Goal: Task Accomplishment & Management: Manage account settings

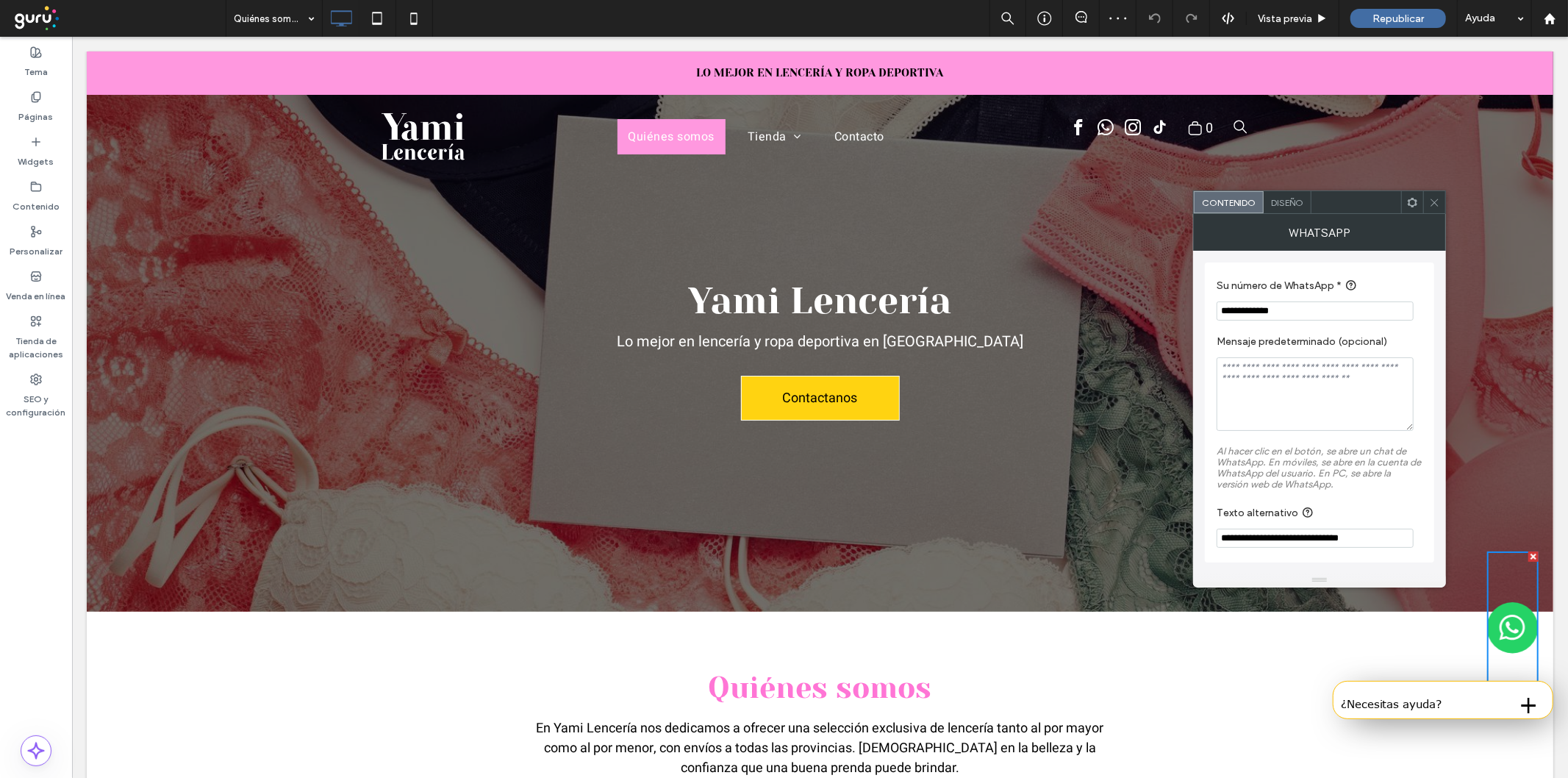
drag, startPoint x: 1284, startPoint y: 319, endPoint x: 1237, endPoint y: 319, distance: 47.0
click at [1237, 319] on input "**********" at bounding box center [1315, 311] width 197 height 19
paste input "**"
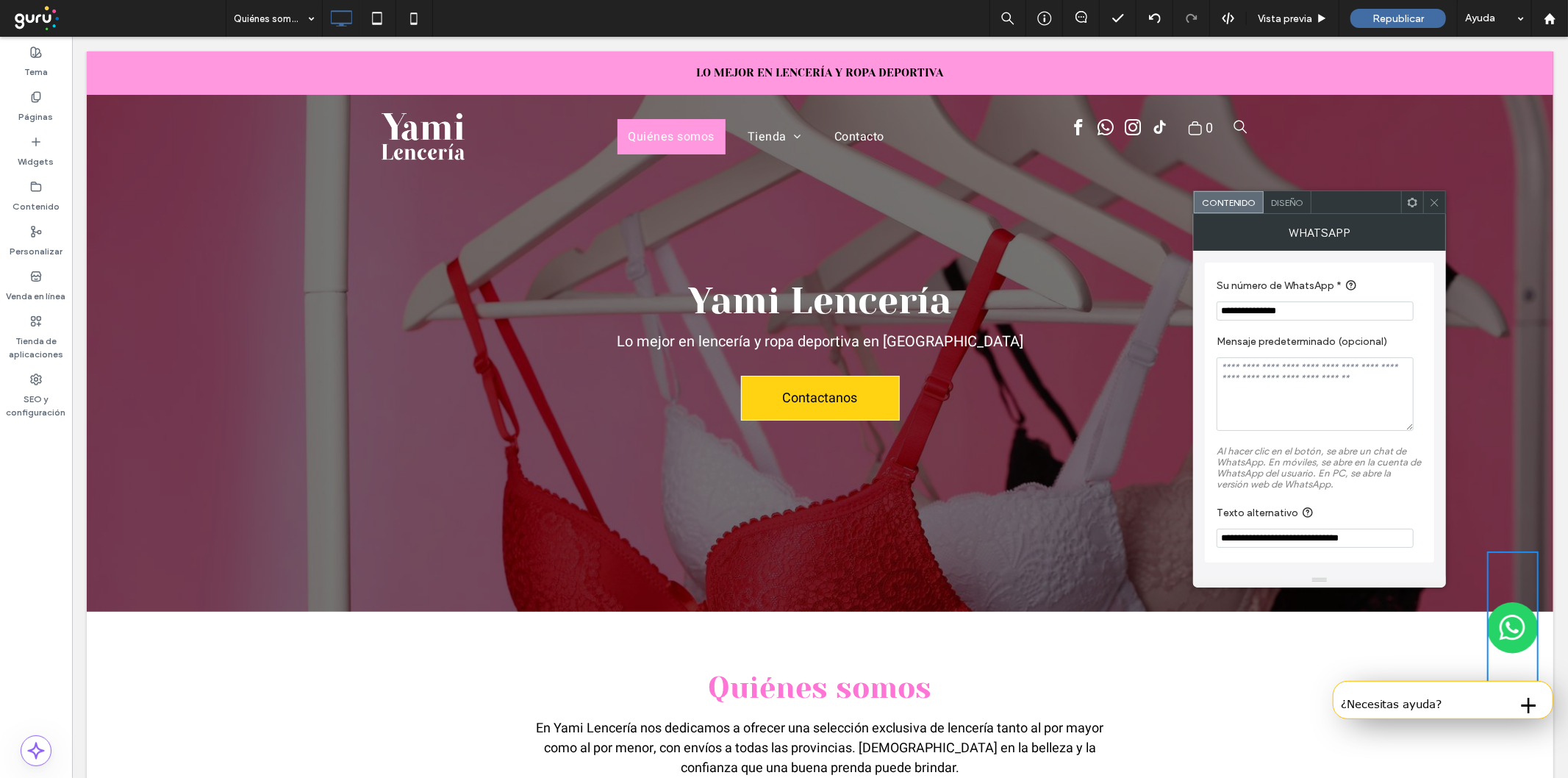
click at [1267, 311] on input "**********" at bounding box center [1315, 311] width 197 height 19
type input "**********"
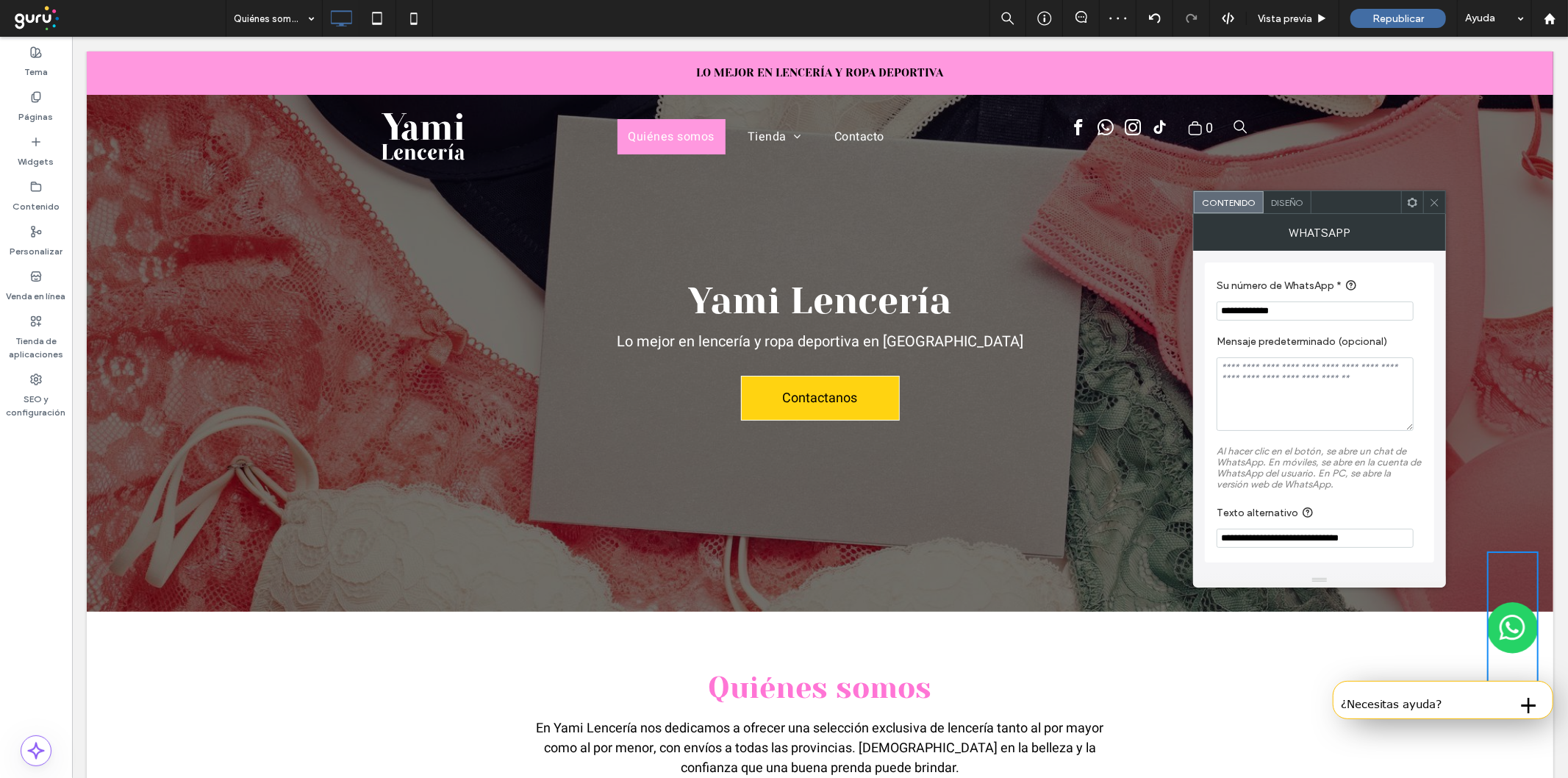
click at [1429, 207] on icon at bounding box center [1434, 202] width 11 height 11
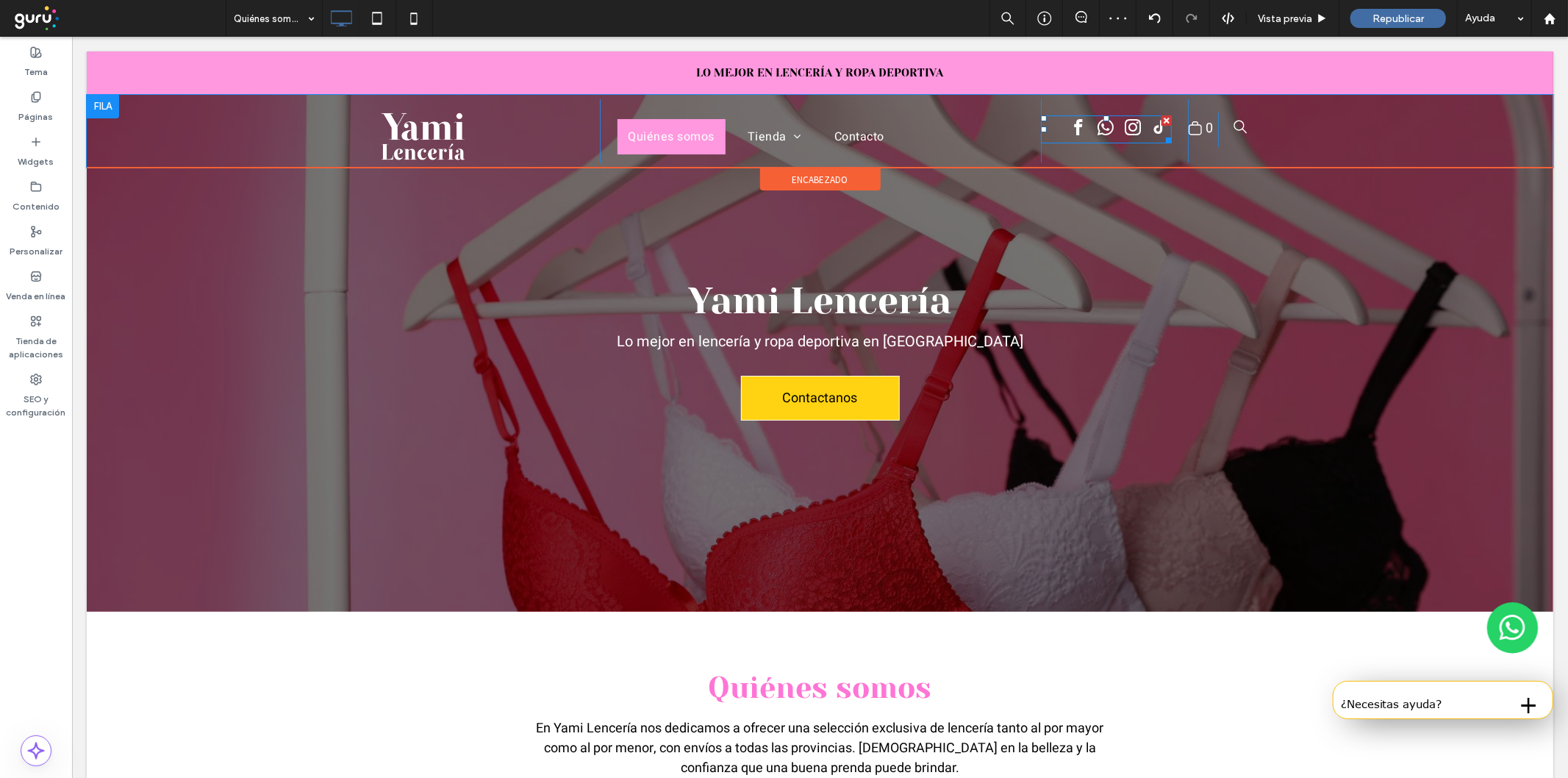
click at [1120, 125] on span "instagram" at bounding box center [1132, 126] width 24 height 24
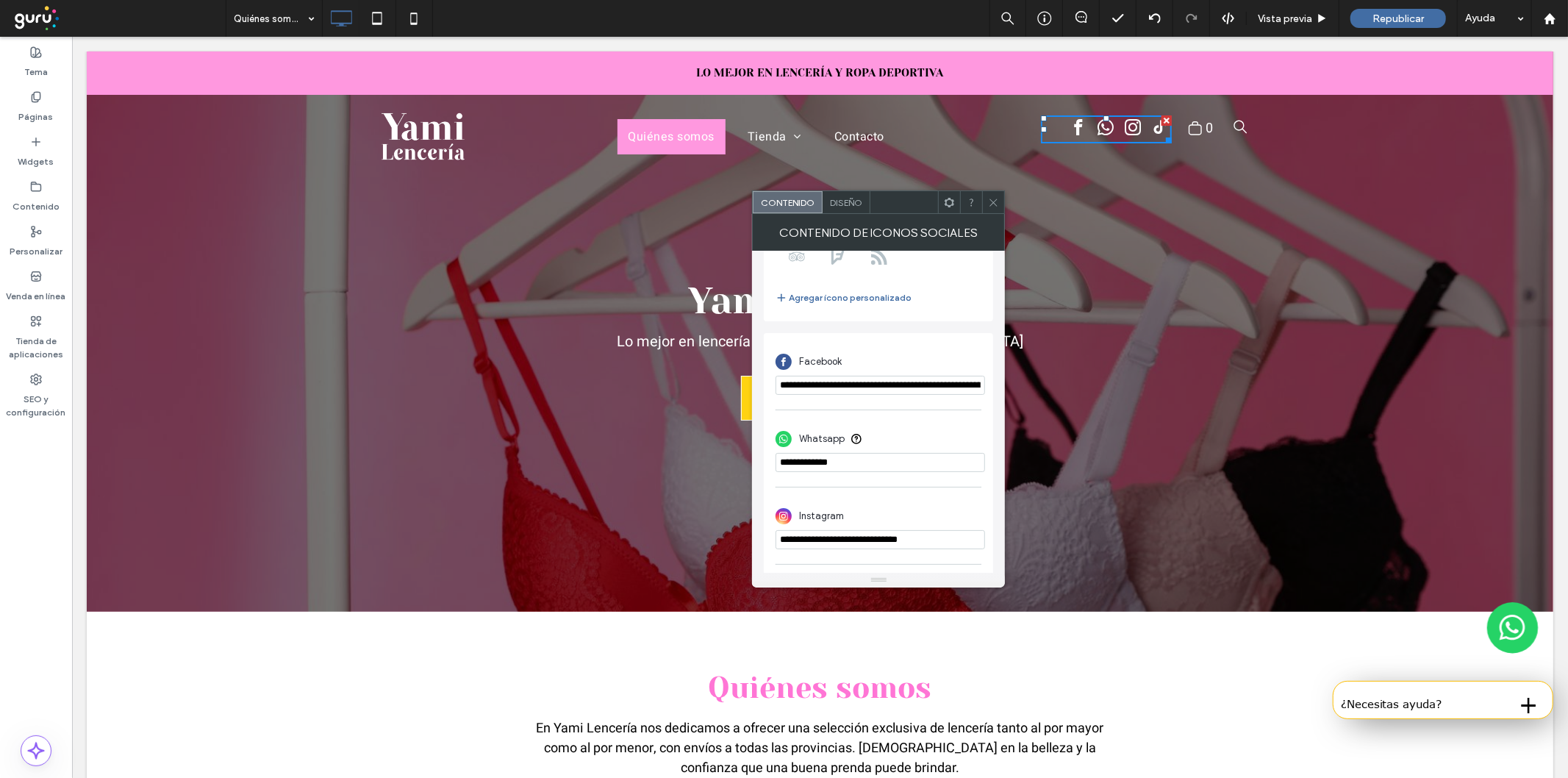
scroll to position [272, 0]
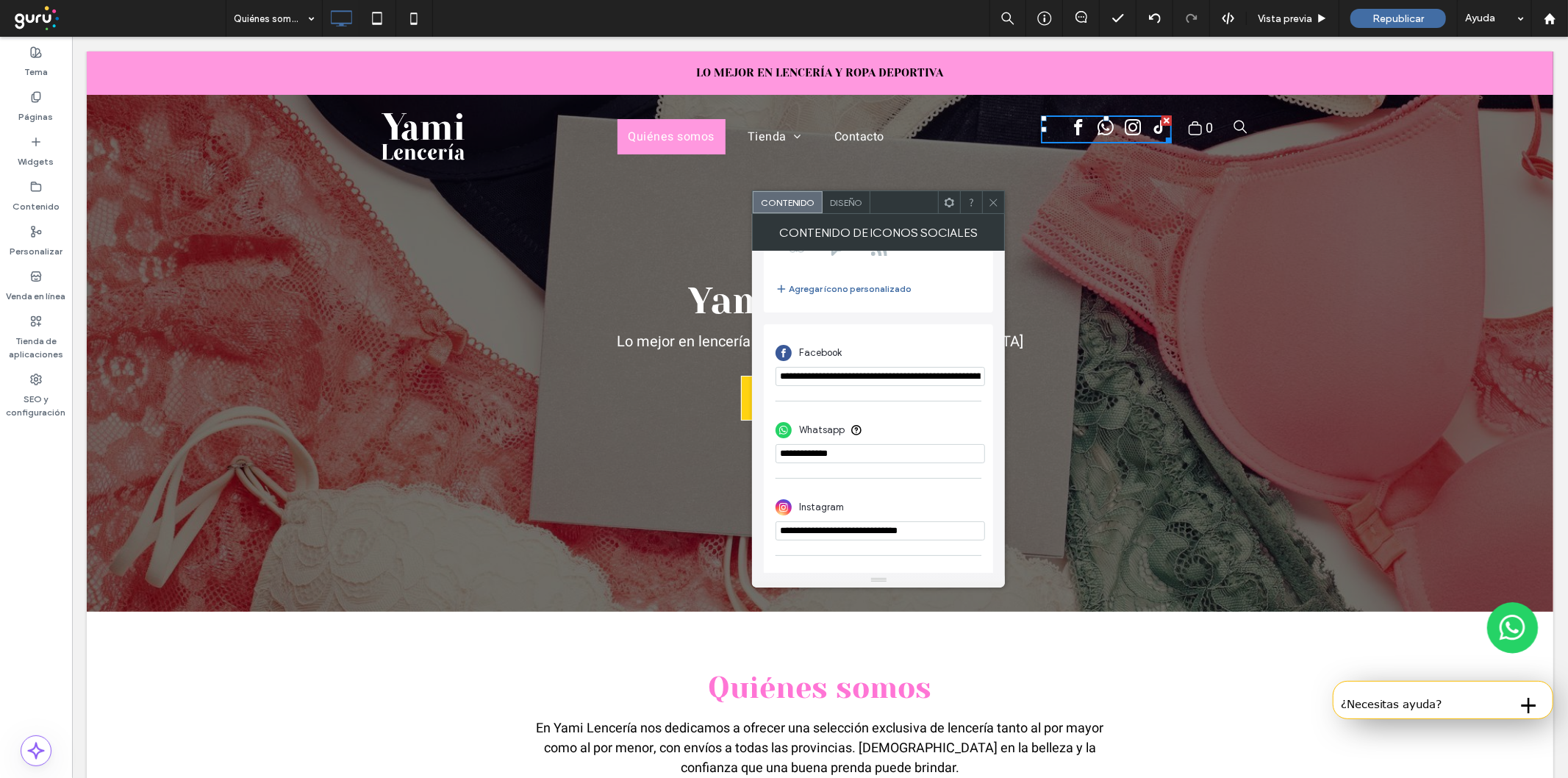
click at [833, 454] on input "phone" at bounding box center [881, 454] width 210 height 19
click at [988, 203] on icon at bounding box center [993, 202] width 11 height 11
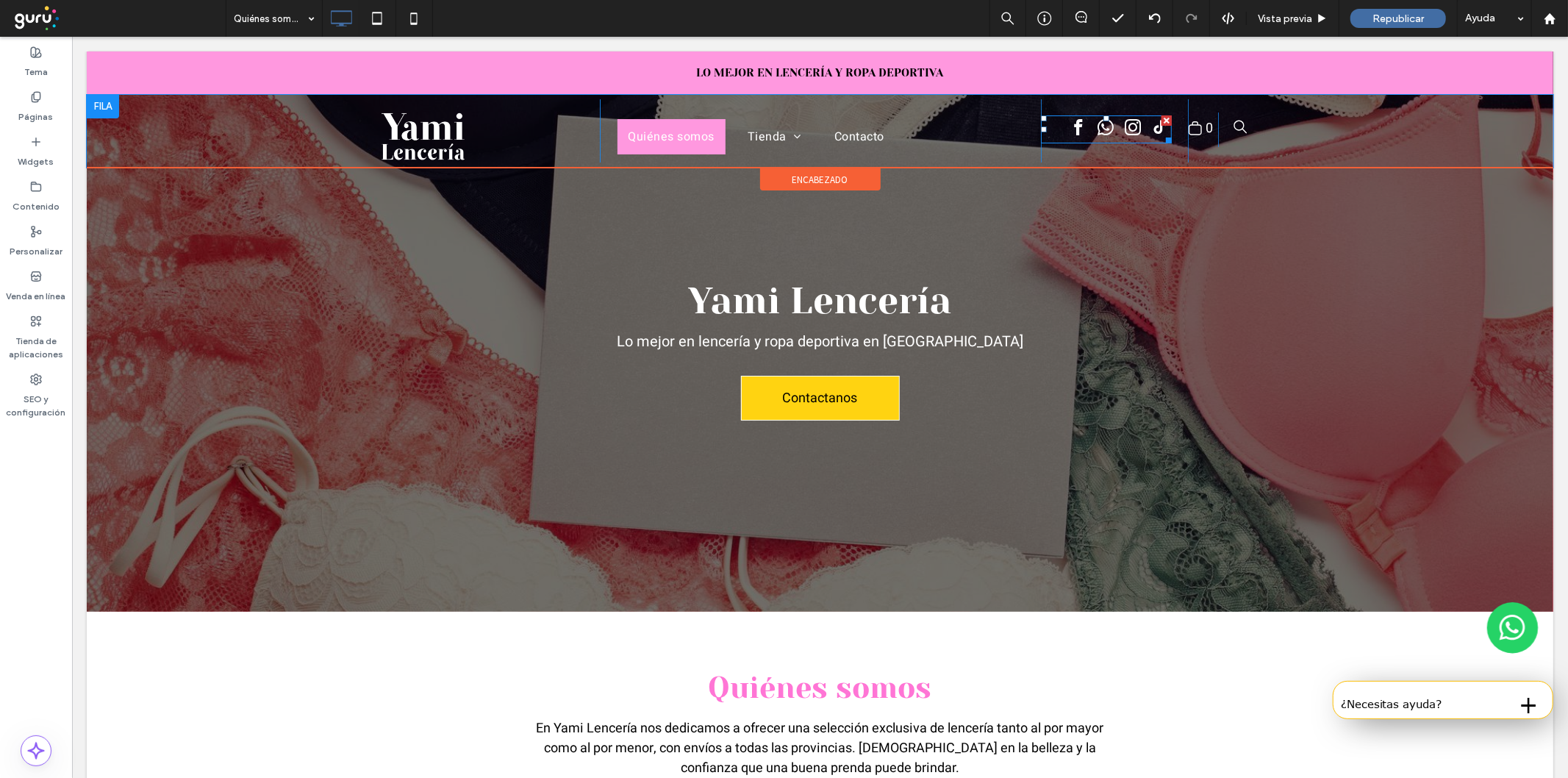
click at [1155, 115] on span "tiktok" at bounding box center [1159, 126] width 24 height 24
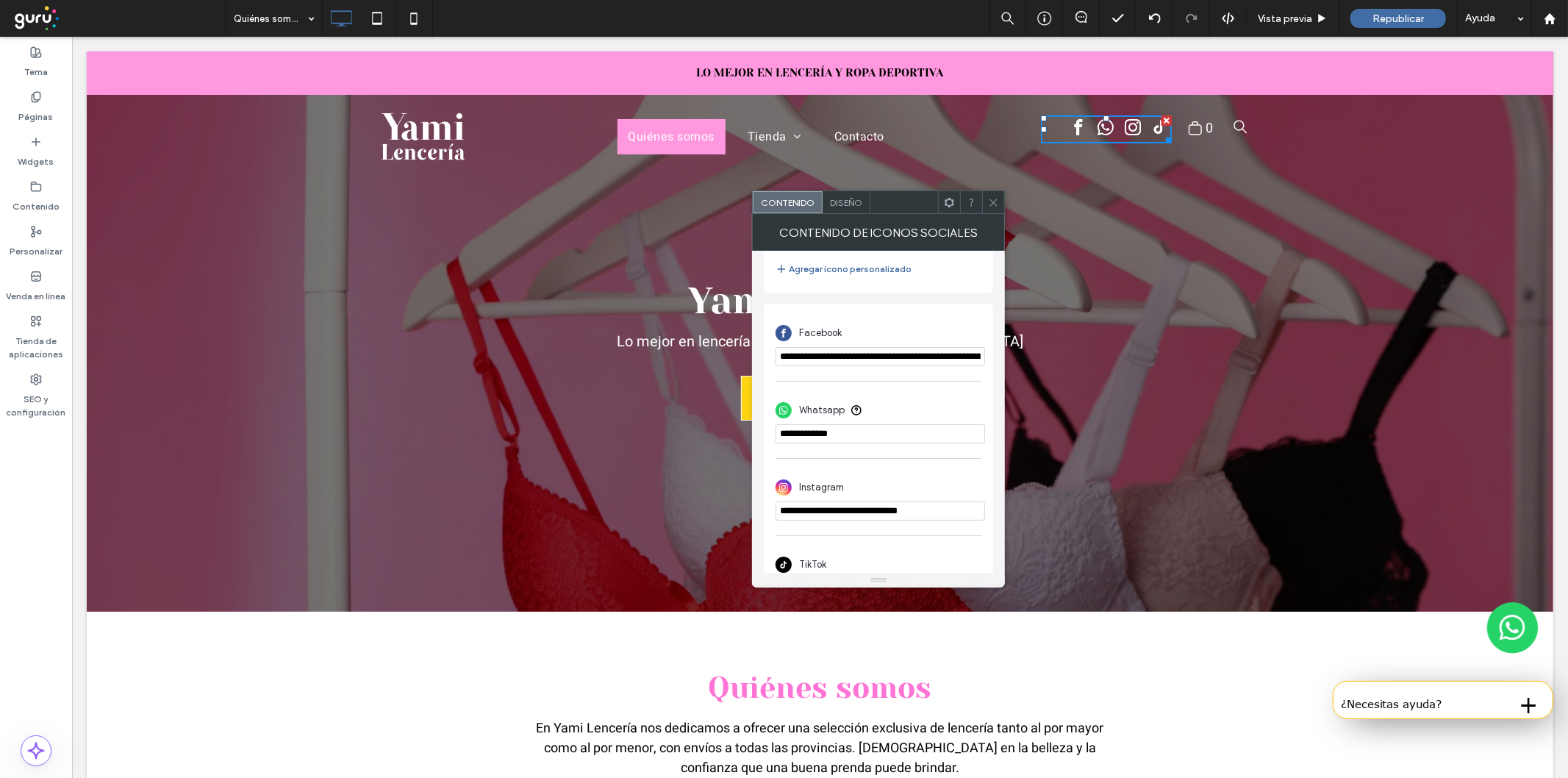
scroll to position [337, 0]
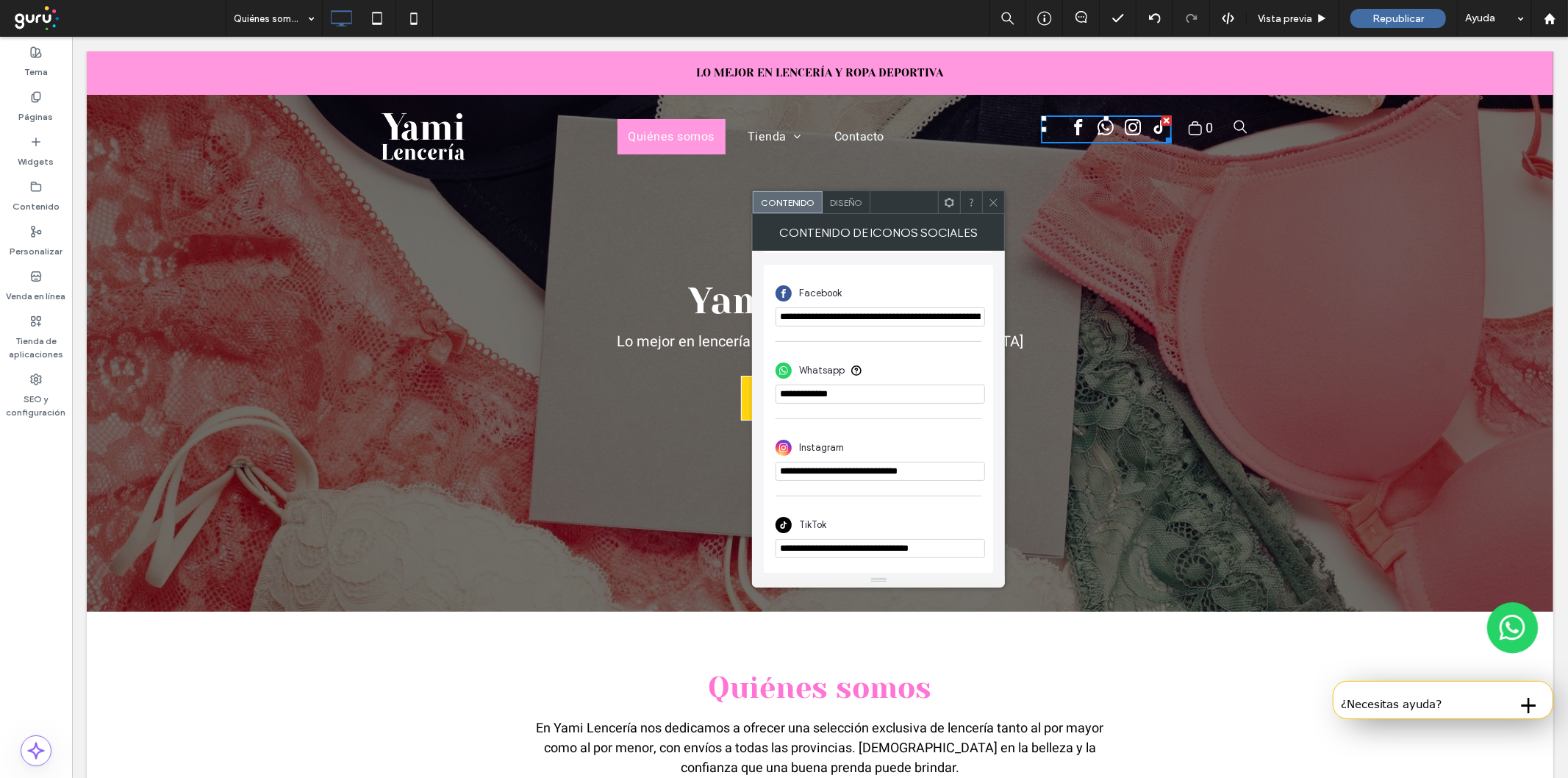
click at [849, 546] on input "**********" at bounding box center [881, 548] width 210 height 19
paste input "***"
type input "**********"
click at [990, 200] on icon at bounding box center [993, 202] width 11 height 11
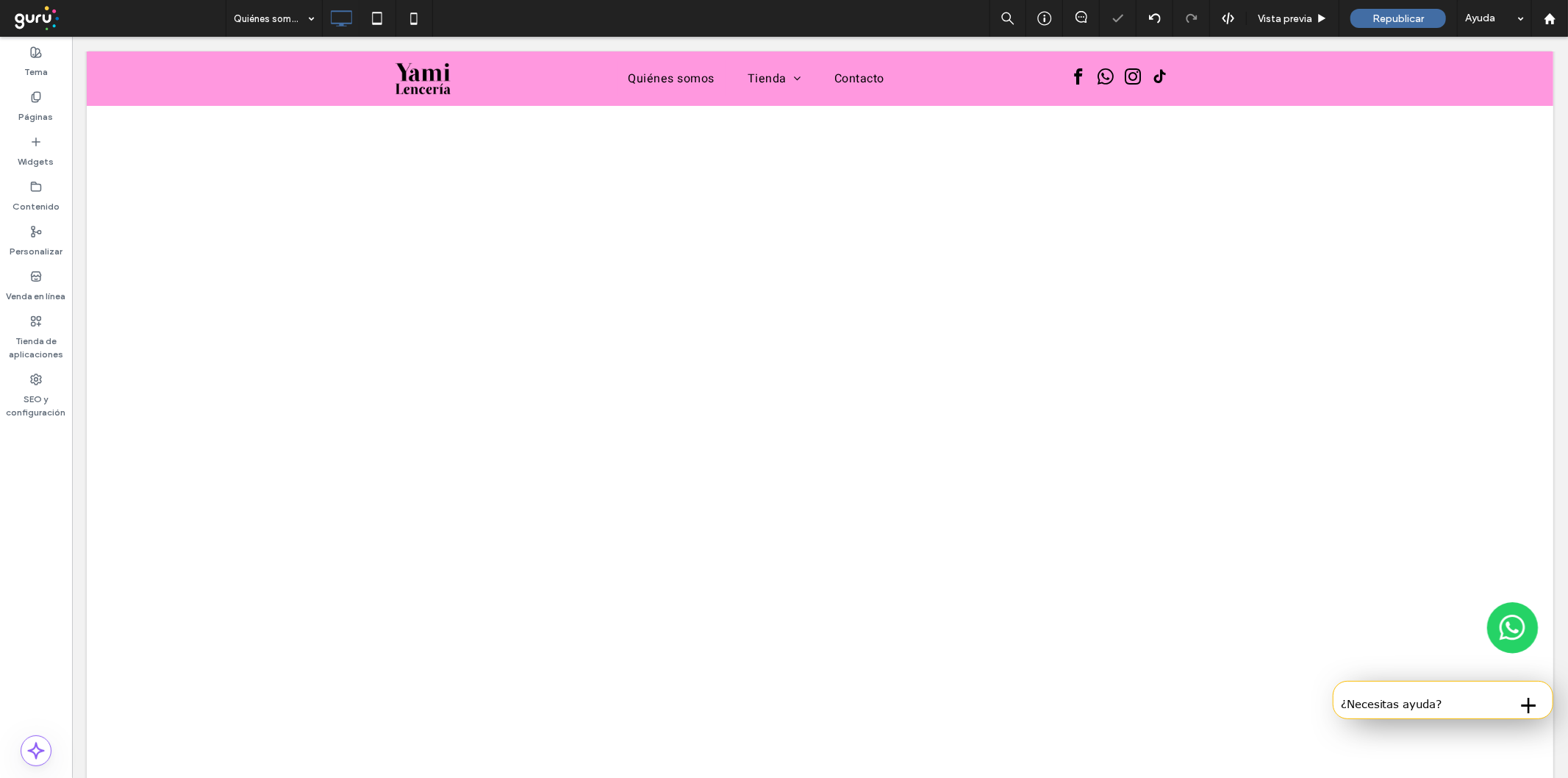
scroll to position [4478, 0]
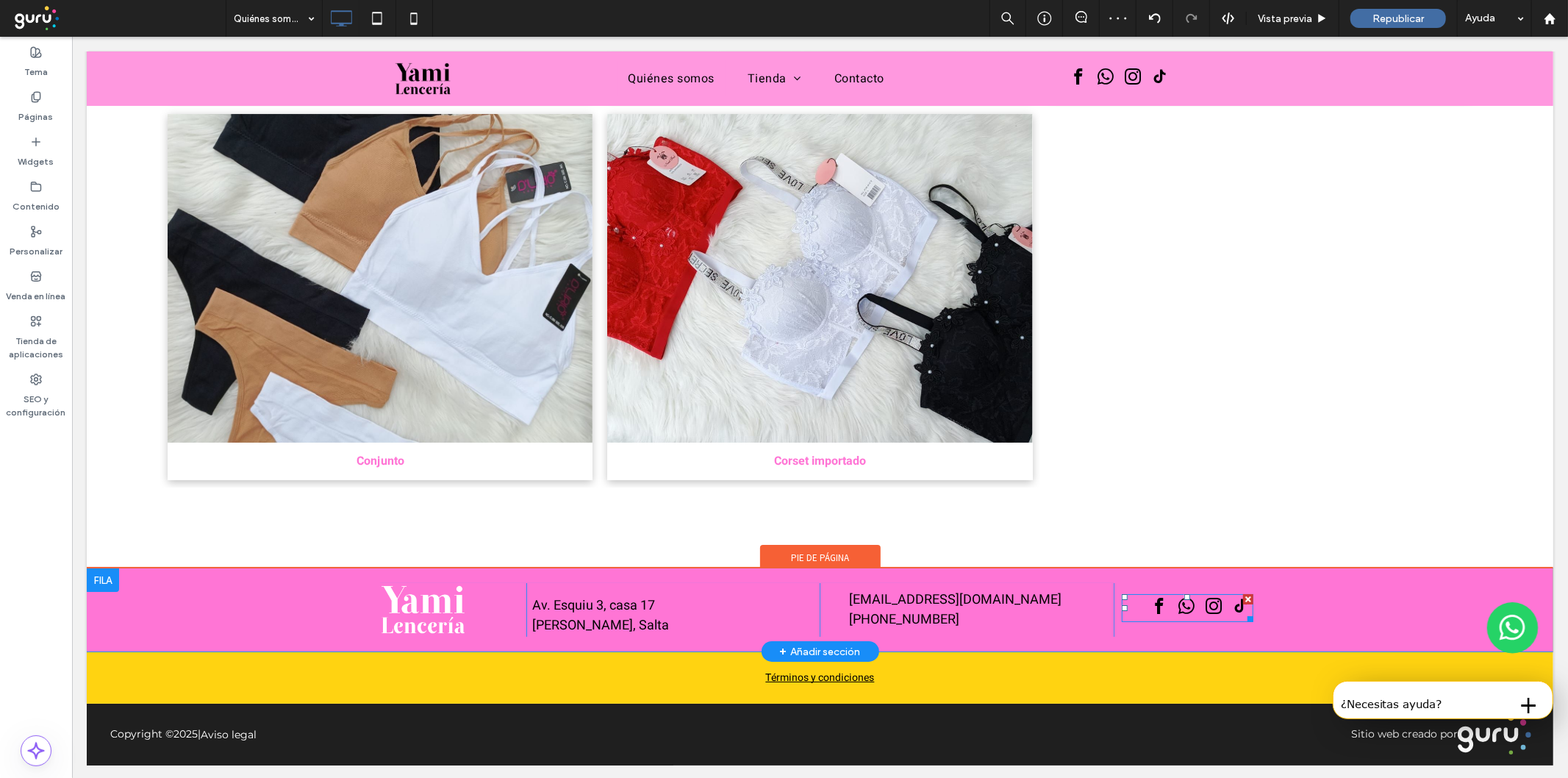
click at [1228, 606] on span "tiktok" at bounding box center [1240, 605] width 24 height 24
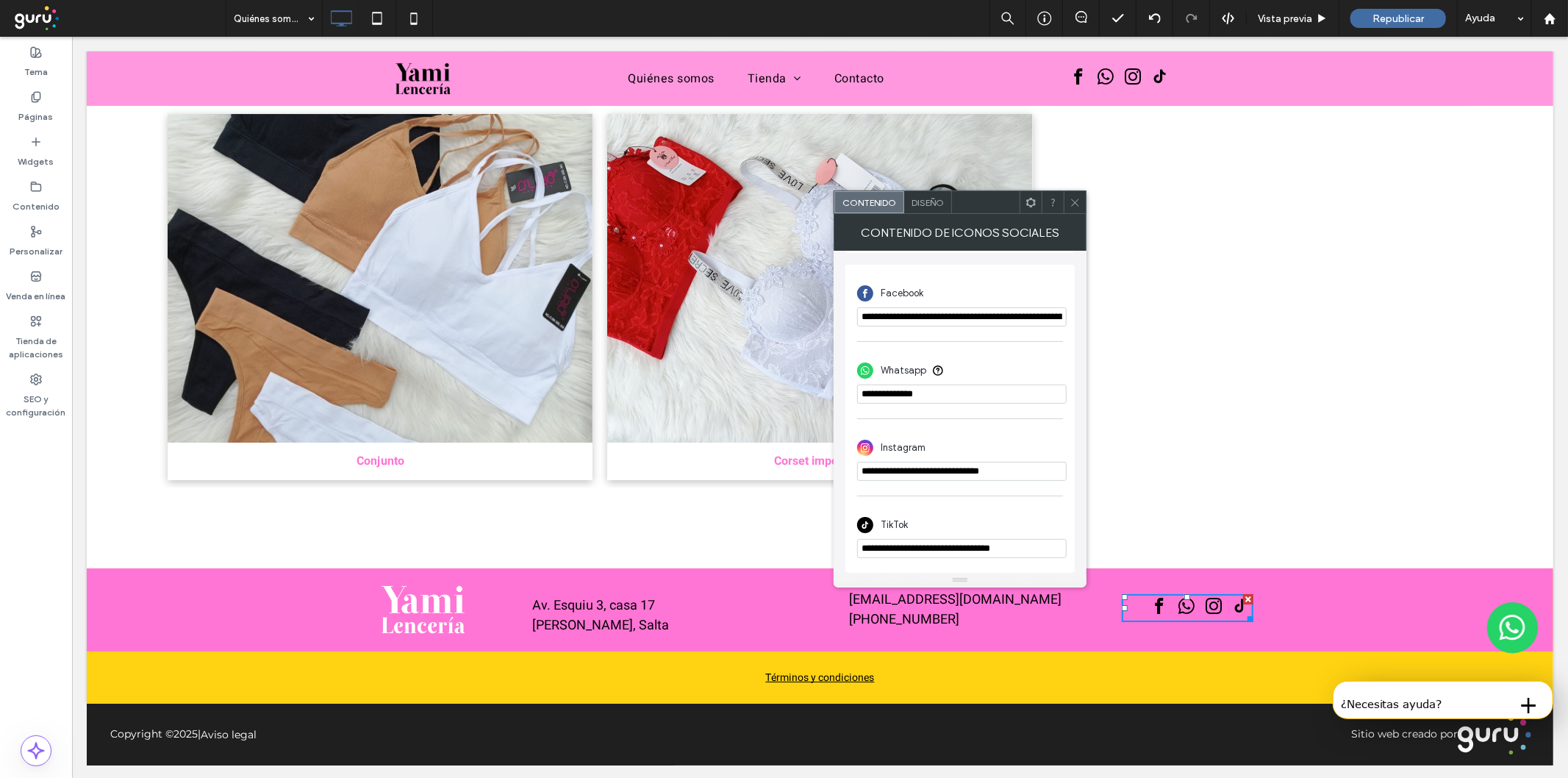
scroll to position [337, 0]
click at [978, 545] on input "**********" at bounding box center [962, 548] width 210 height 19
paste input "***"
type input "**********"
click at [1072, 199] on icon at bounding box center [1075, 202] width 11 height 11
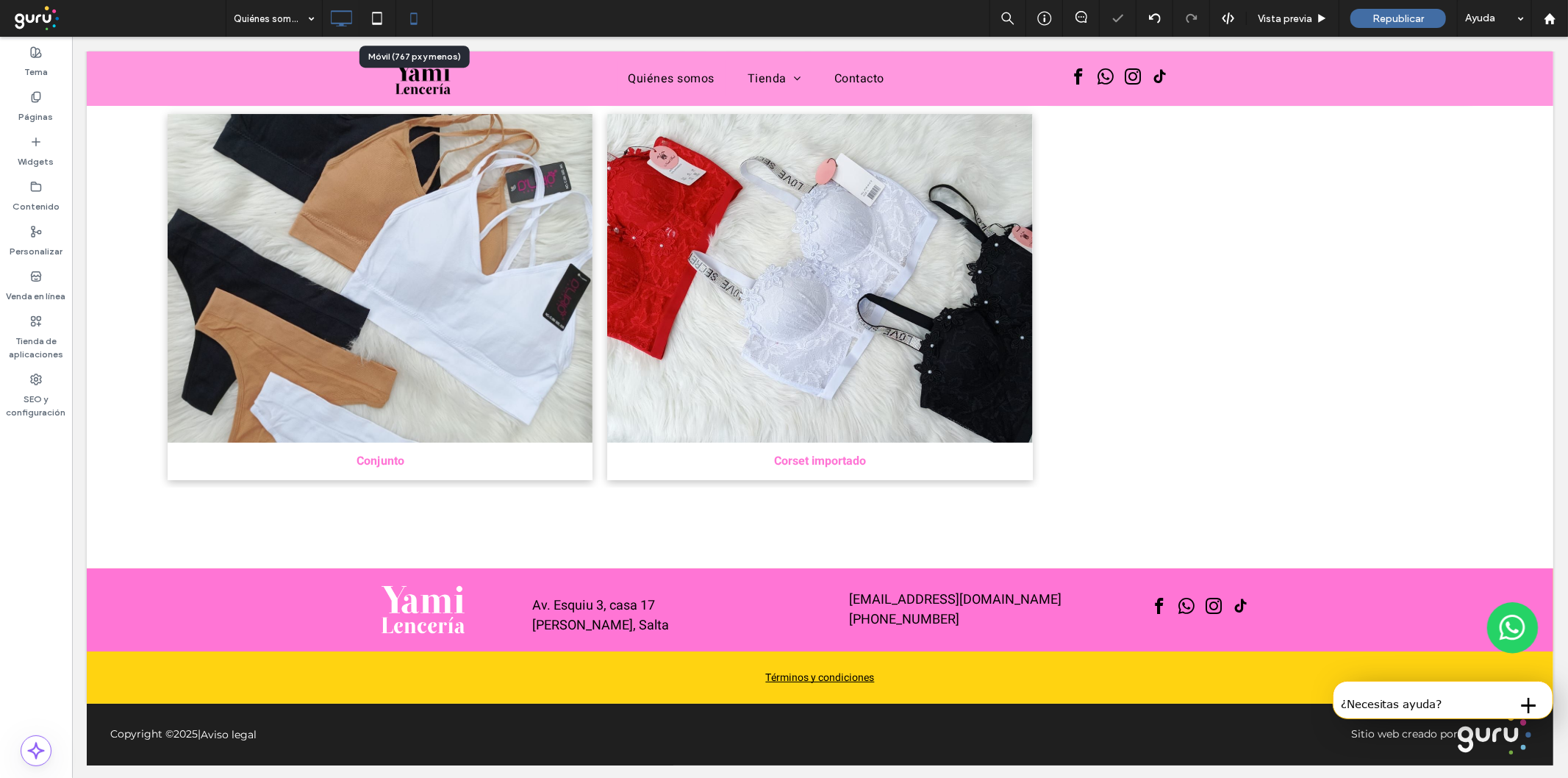
click at [417, 15] on use at bounding box center [414, 18] width 7 height 12
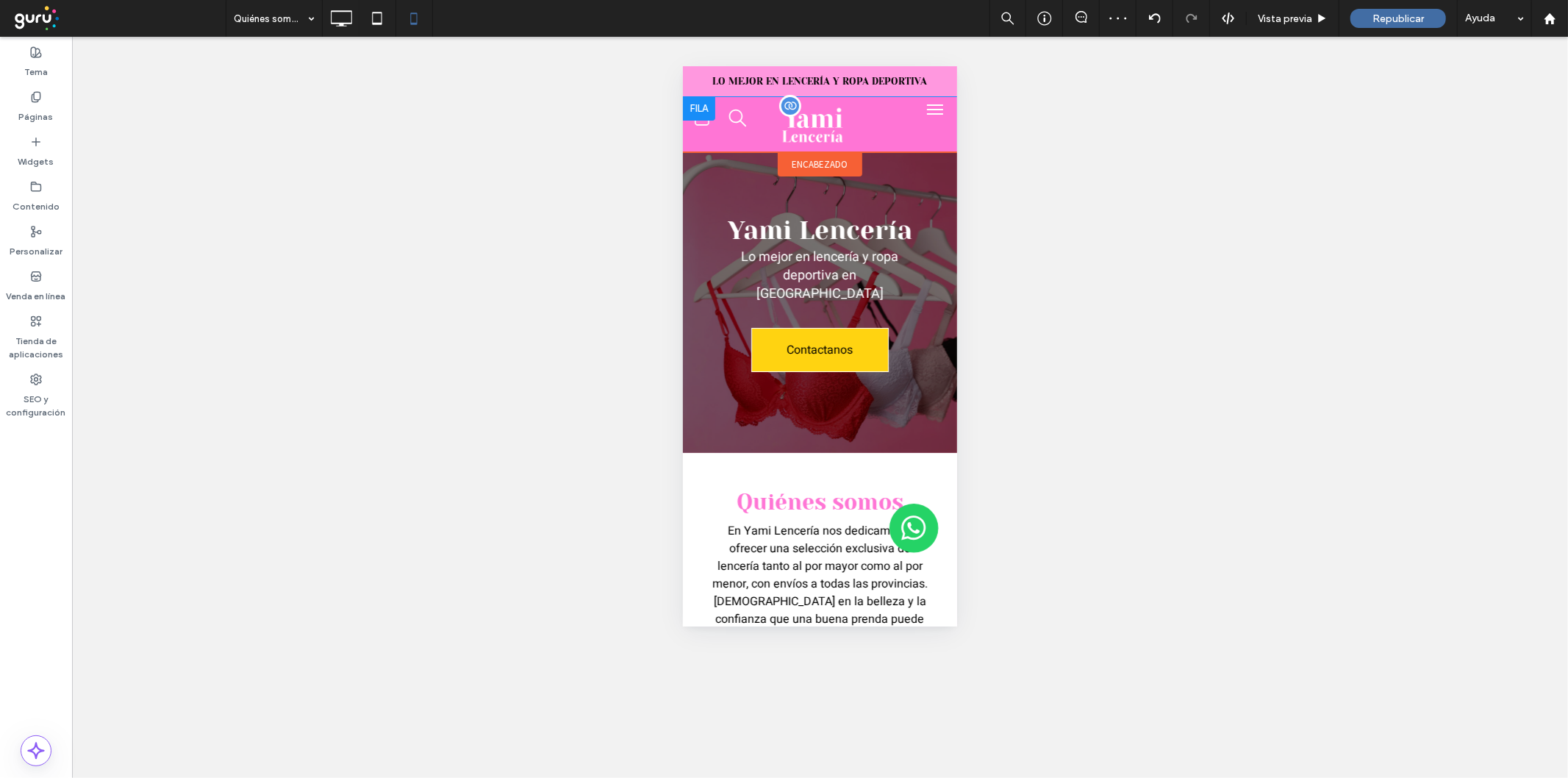
scroll to position [0, 0]
click at [920, 110] on button "menu" at bounding box center [935, 108] width 30 height 30
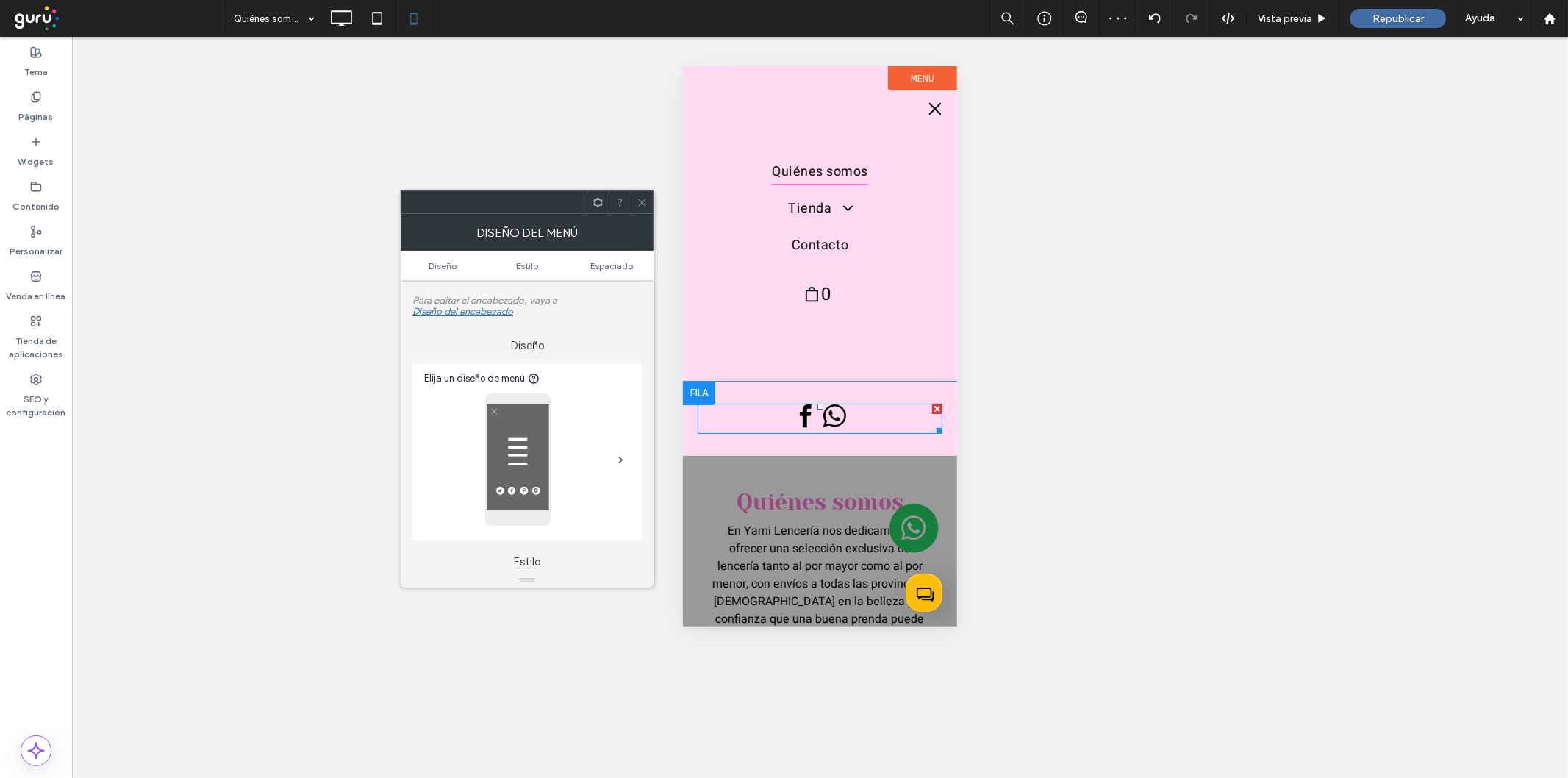
click at [827, 410] on span "whatsapp" at bounding box center [834, 416] width 27 height 27
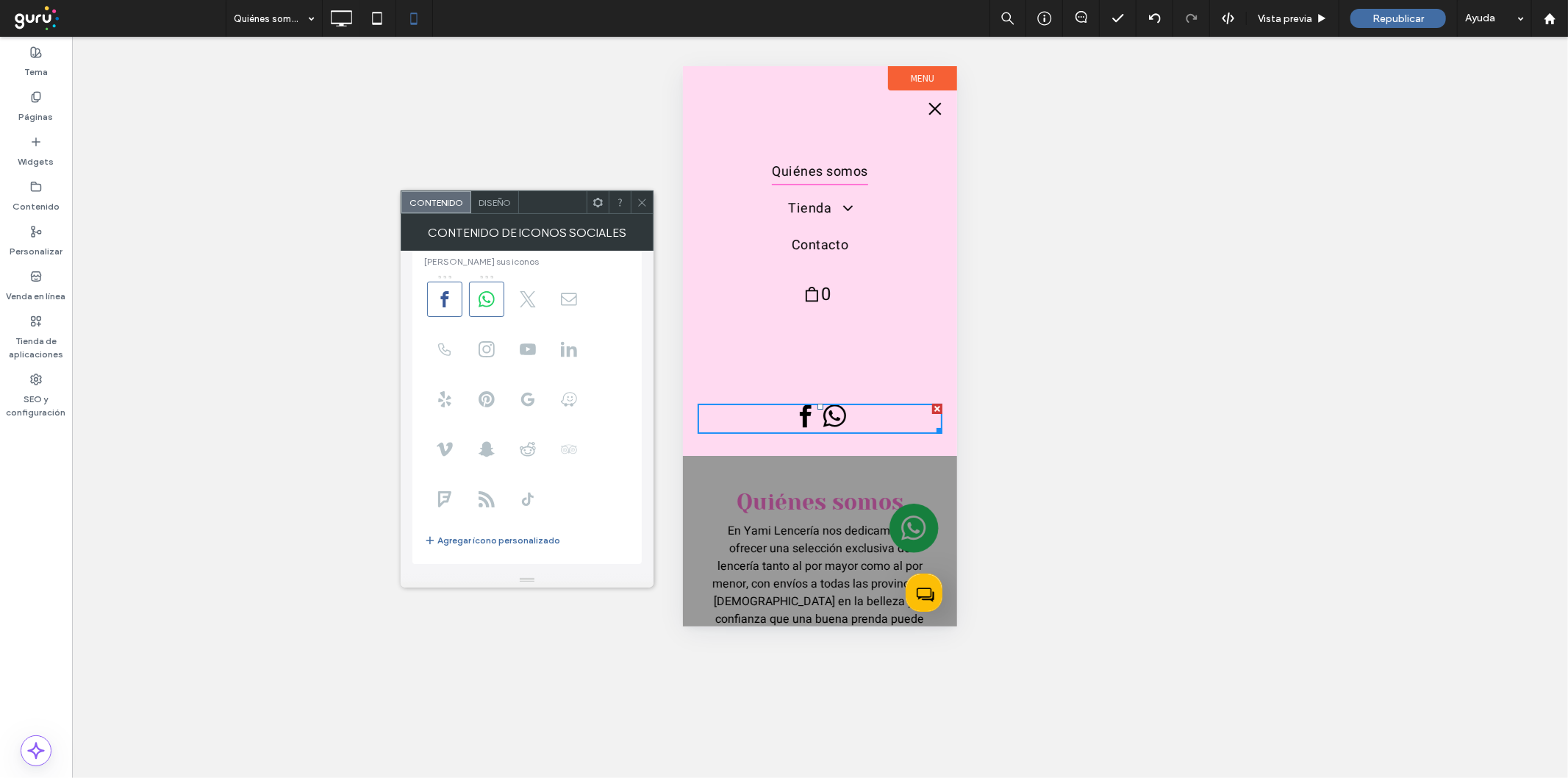
scroll to position [27, 0]
click at [639, 204] on icon at bounding box center [642, 202] width 11 height 11
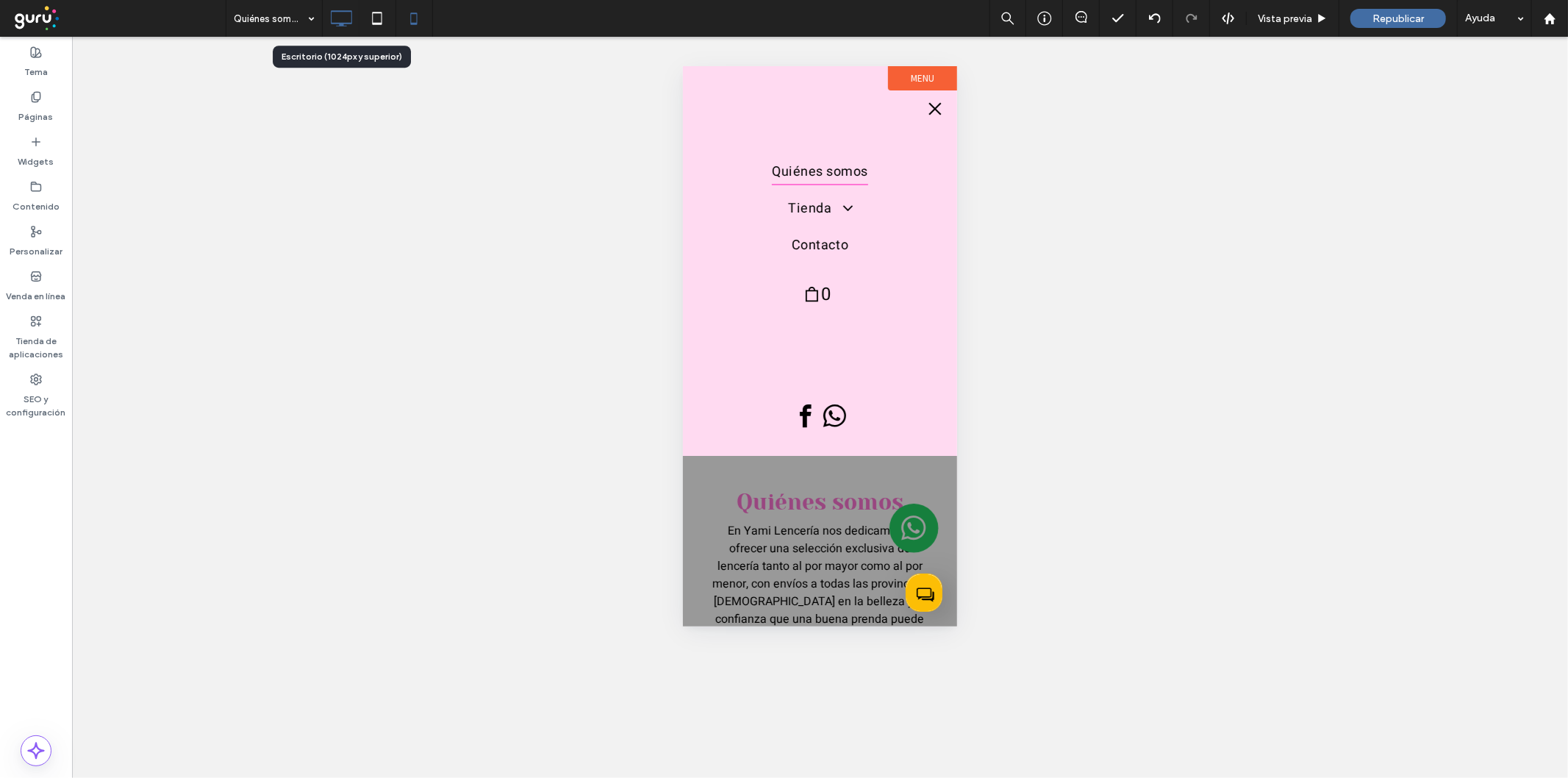
click at [338, 16] on icon at bounding box center [341, 18] width 30 height 30
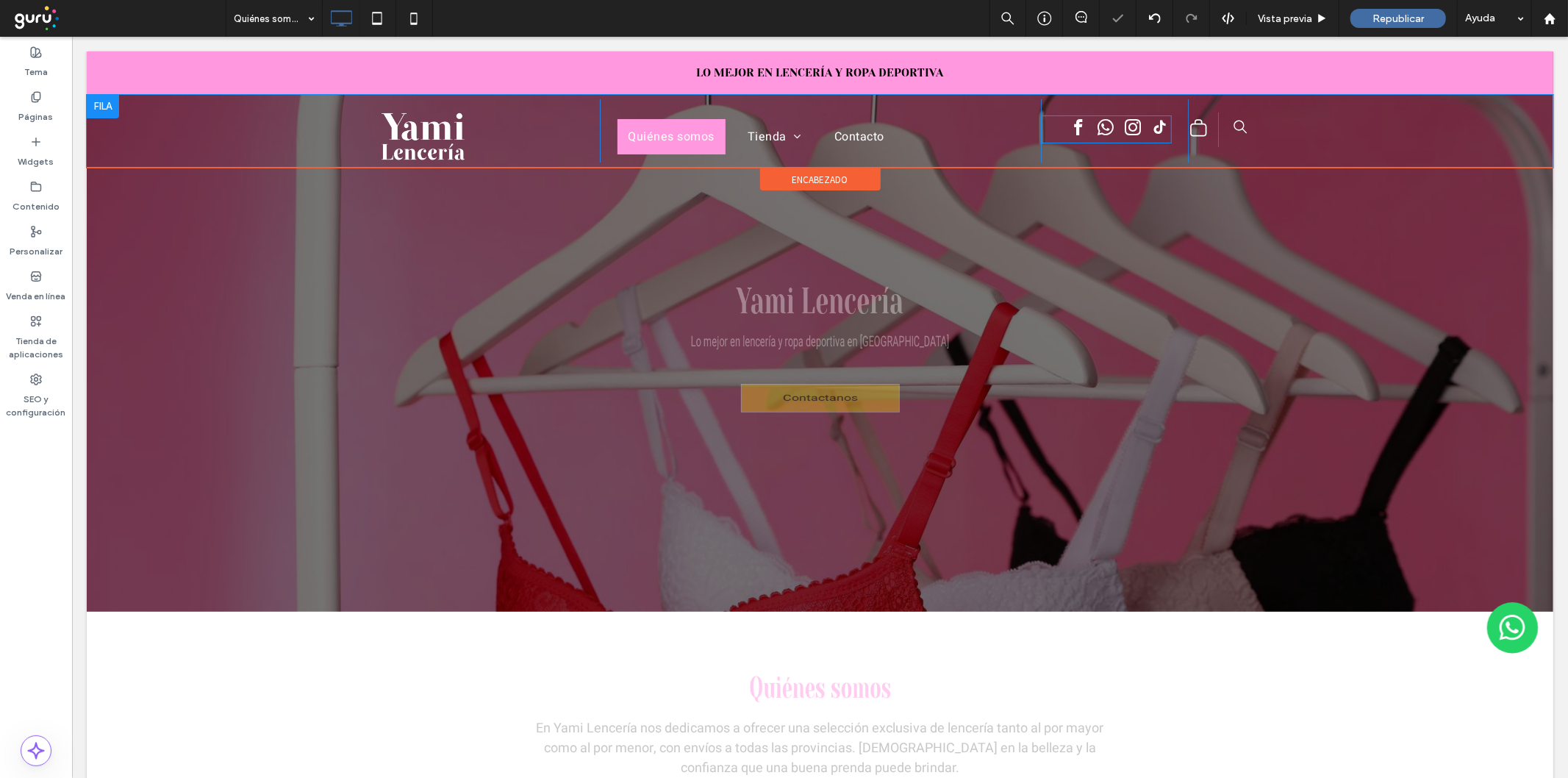
scroll to position [0, 0]
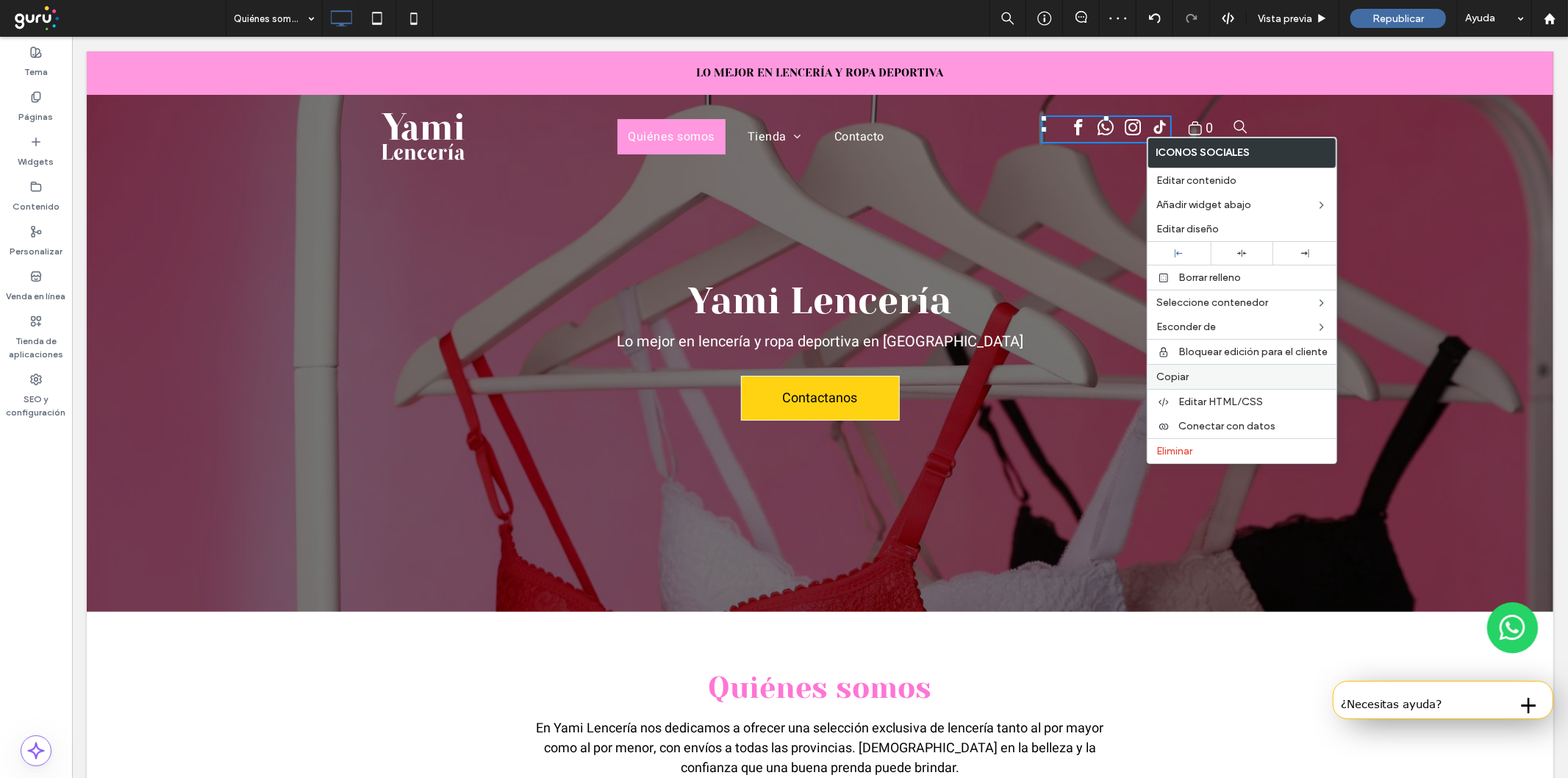
click at [1166, 376] on span "Copiar" at bounding box center [1173, 376] width 32 height 13
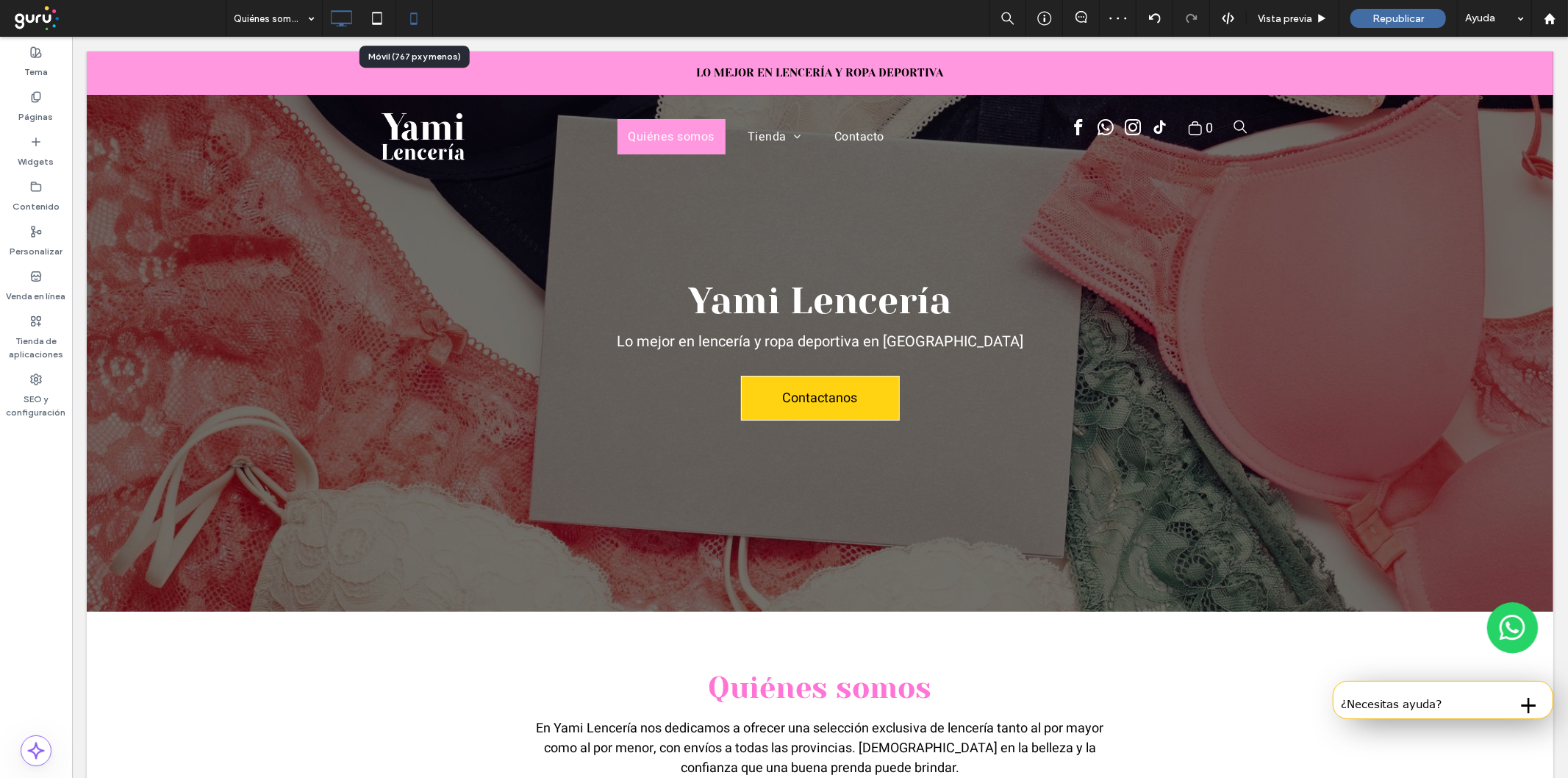
click at [416, 17] on icon at bounding box center [414, 18] width 30 height 30
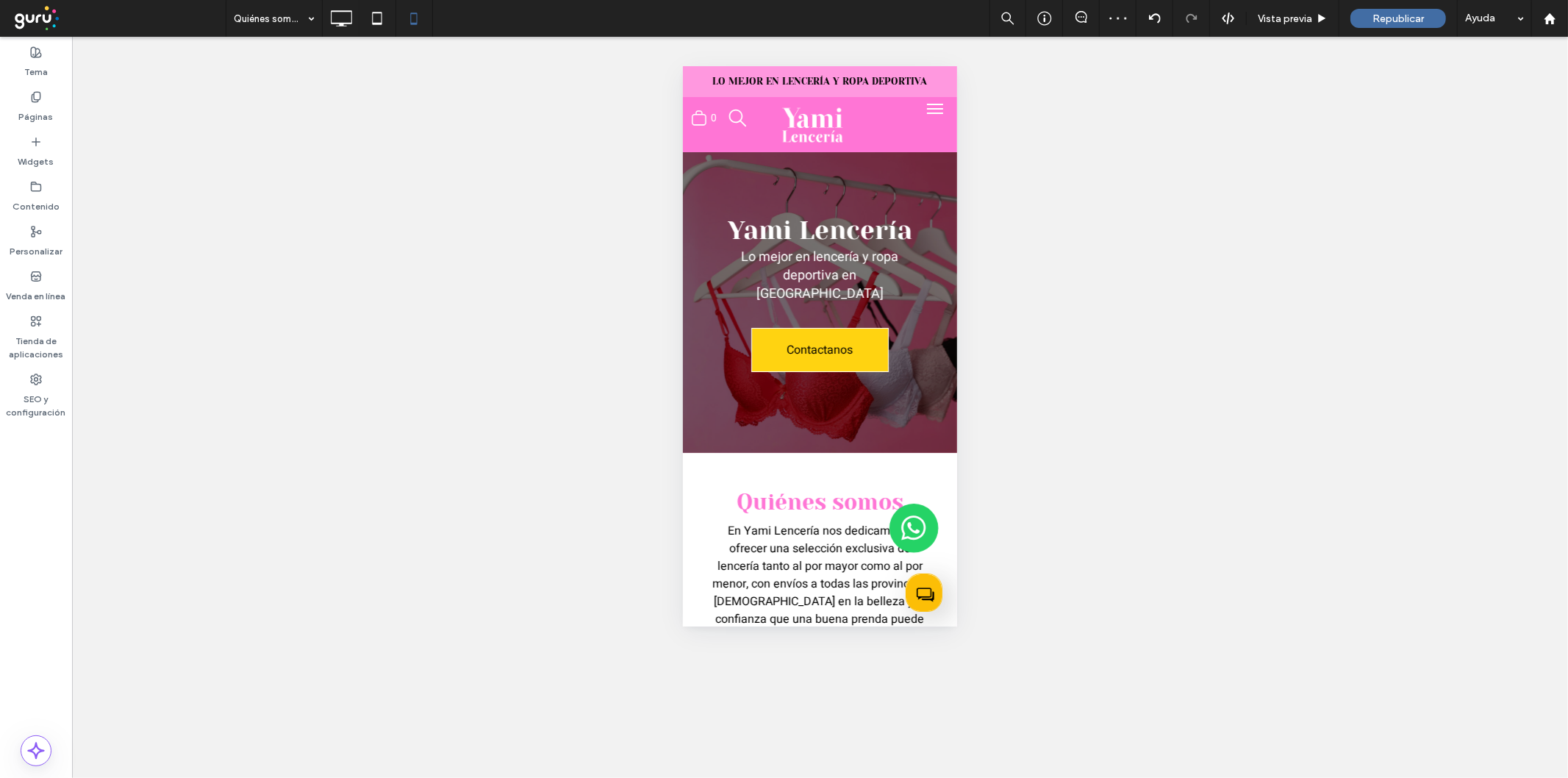
click at [926, 111] on span "menu" at bounding box center [935, 112] width 16 height 1
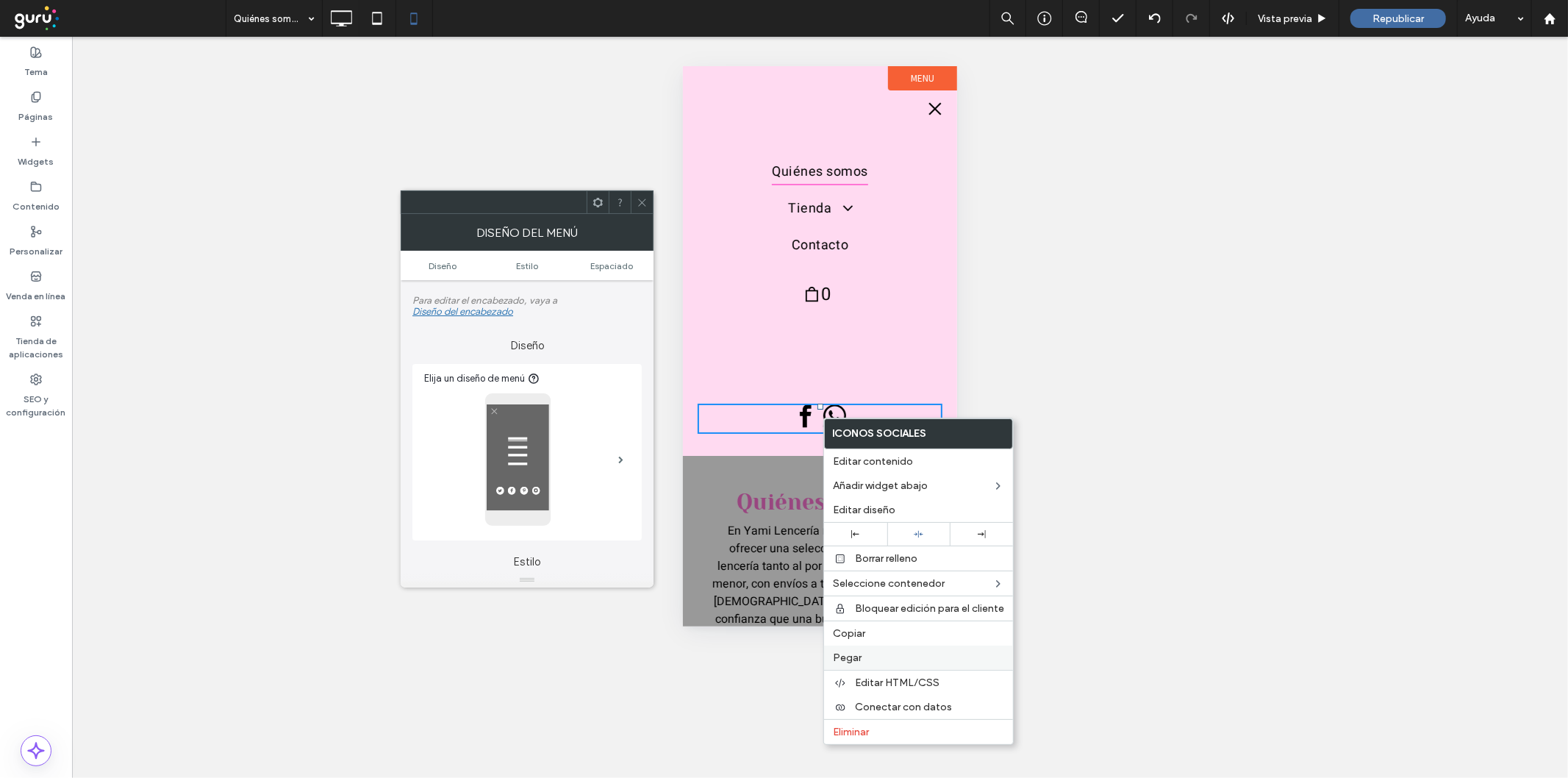
click at [897, 655] on label "Pegar" at bounding box center [918, 657] width 171 height 13
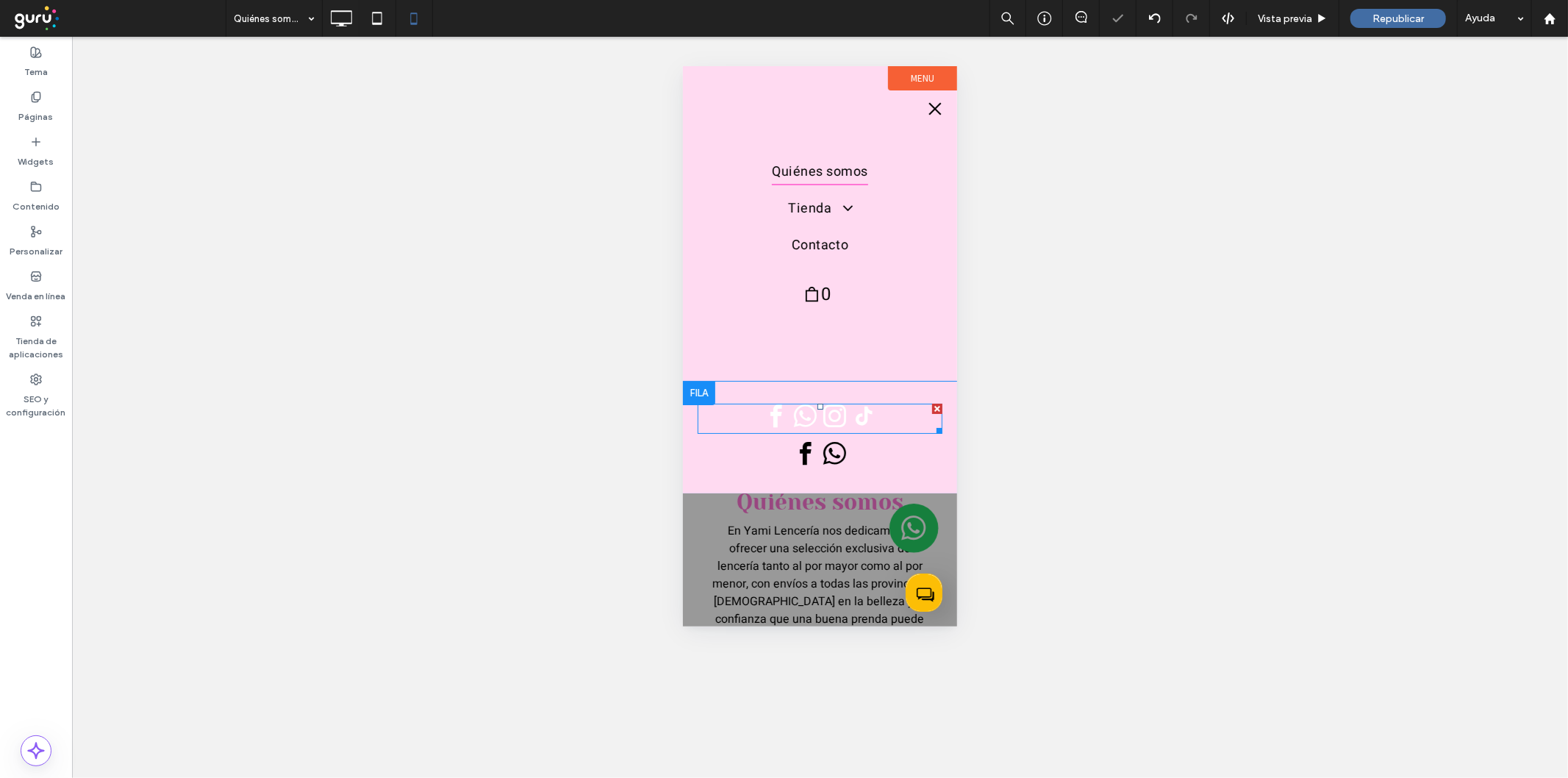
click at [859, 421] on span "tiktok" at bounding box center [864, 416] width 27 height 27
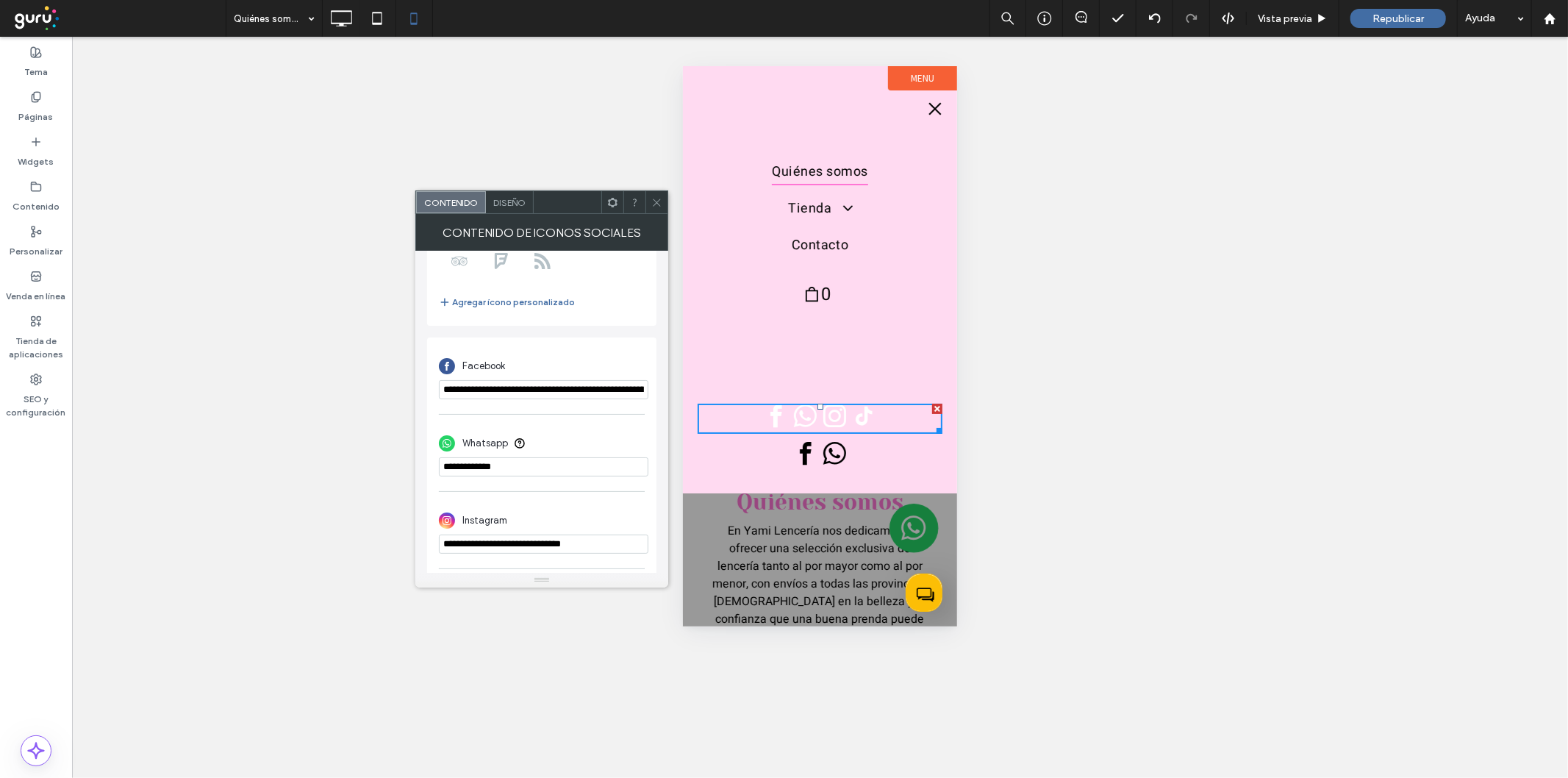
scroll to position [255, 0]
click at [505, 197] on span "Diseño" at bounding box center [509, 202] width 32 height 11
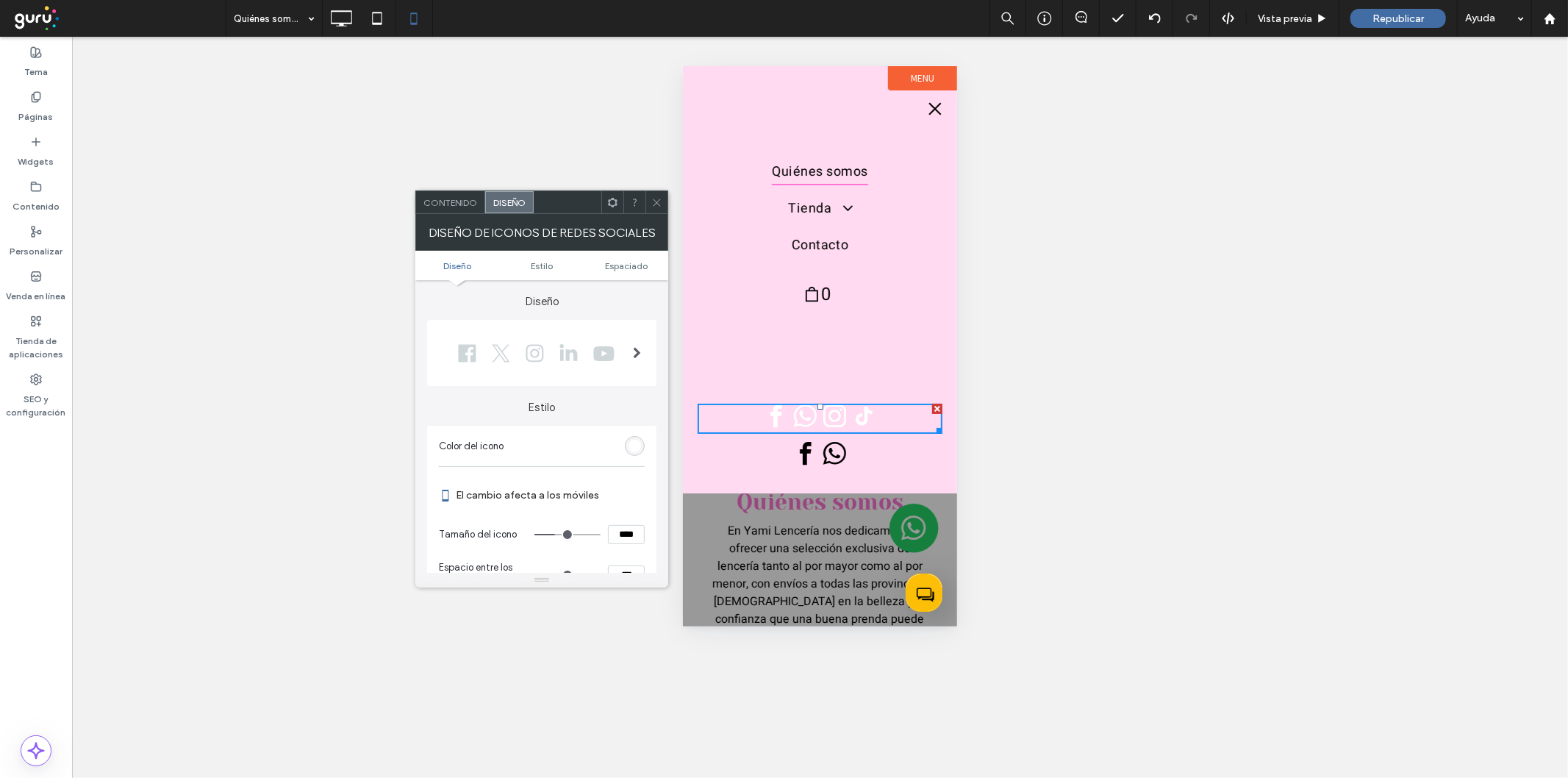
click at [632, 444] on div "rgb(255, 255, 255)" at bounding box center [634, 446] width 13 height 13
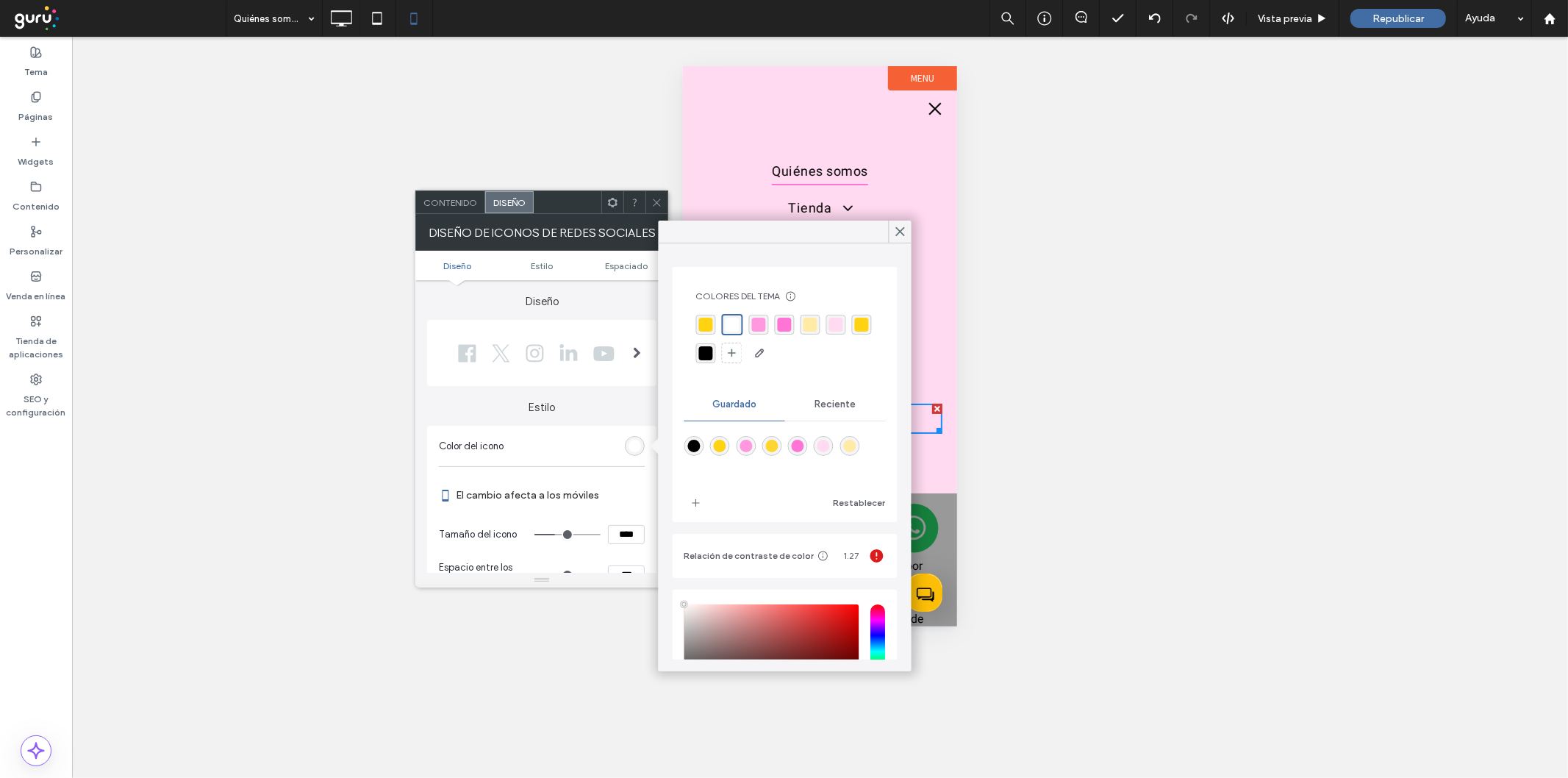
click at [713, 349] on div "rgba(0, 0, 0, 1)" at bounding box center [706, 353] width 14 height 14
click at [661, 209] on span at bounding box center [656, 202] width 11 height 22
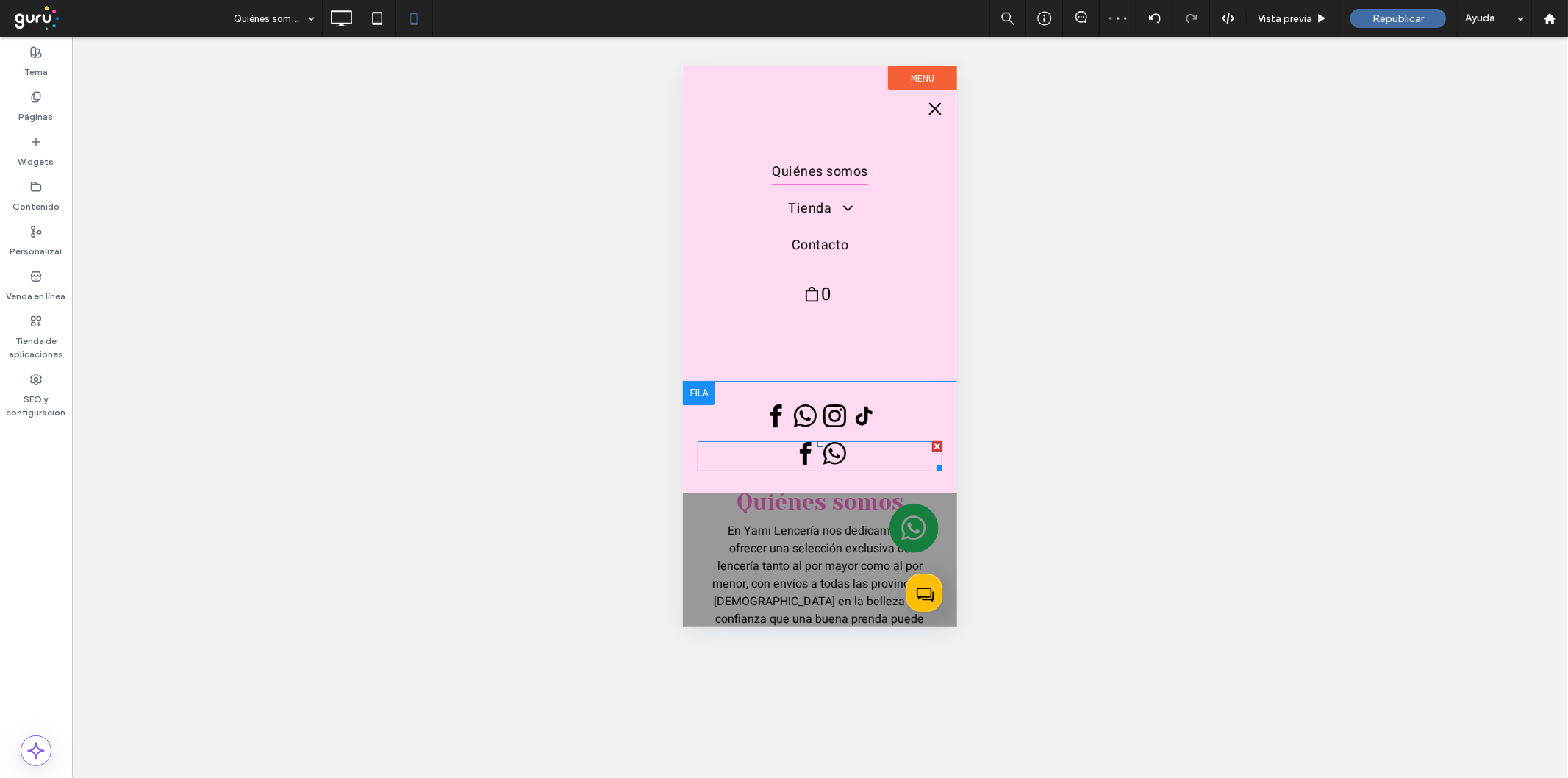
click at [933, 441] on div at bounding box center [937, 446] width 10 height 10
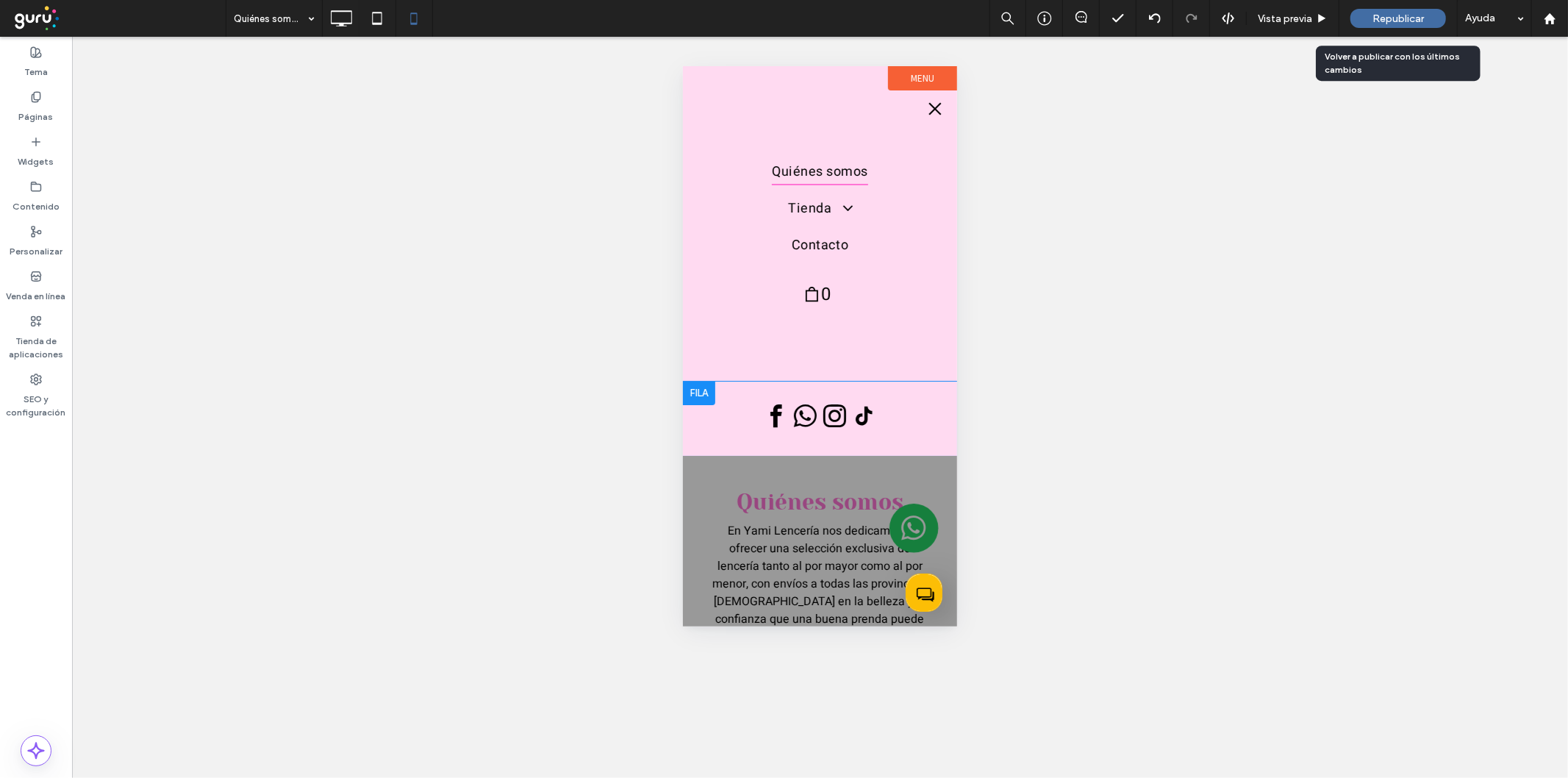
click at [1369, 15] on div "Republicar" at bounding box center [1397, 18] width 95 height 19
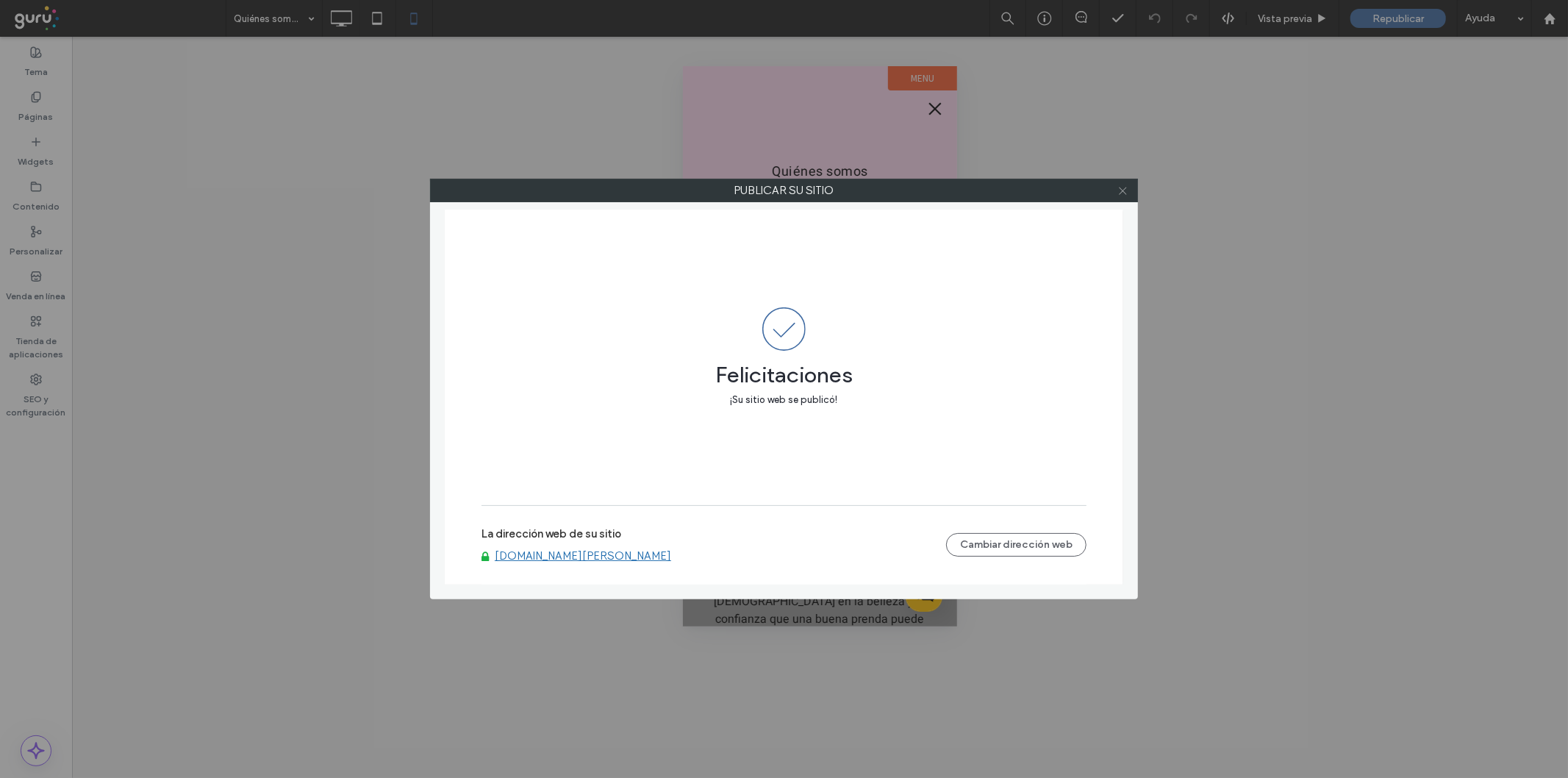
click at [1118, 185] on icon at bounding box center [1123, 190] width 11 height 11
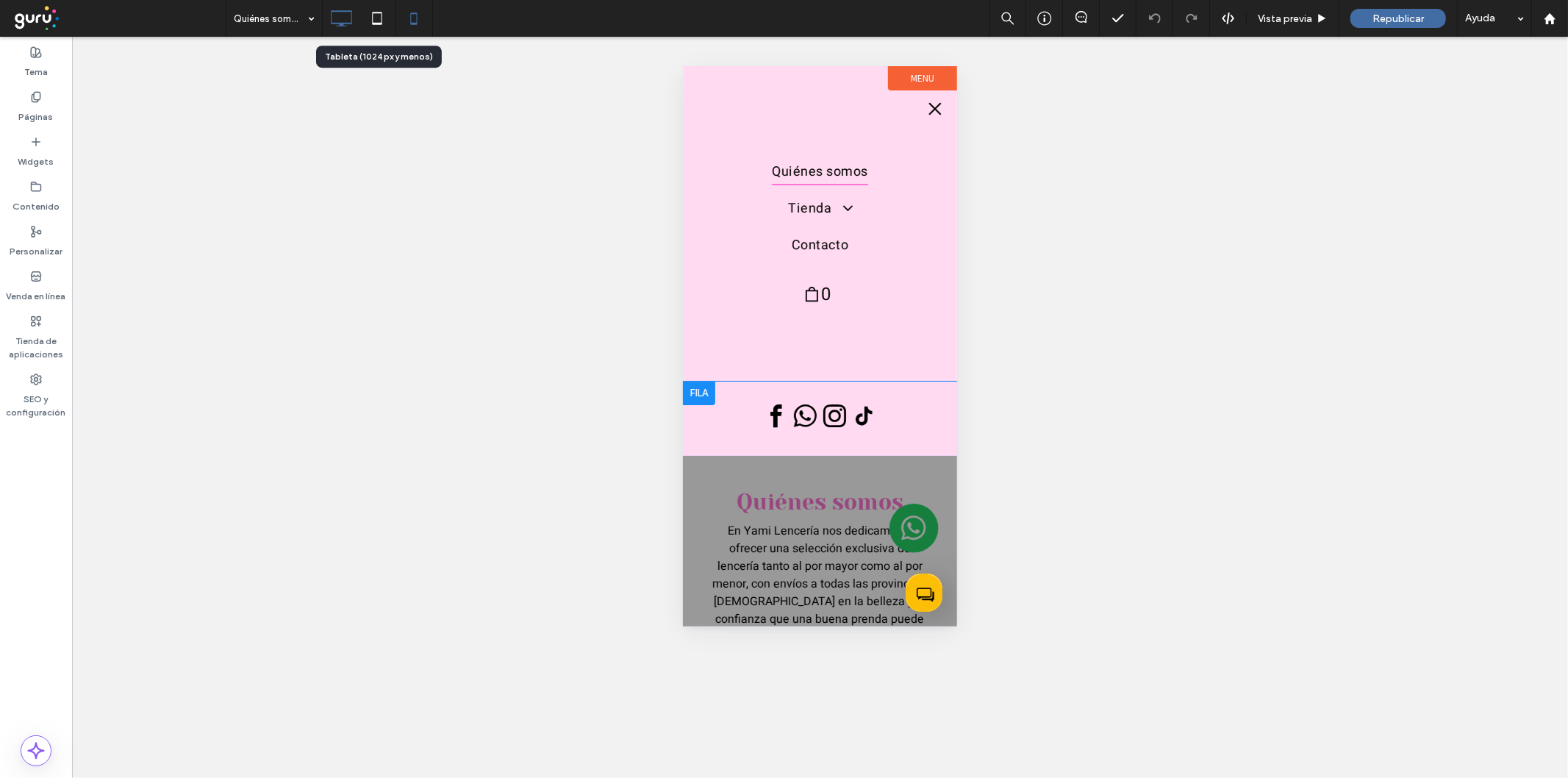
click at [357, 20] on div at bounding box center [341, 18] width 37 height 30
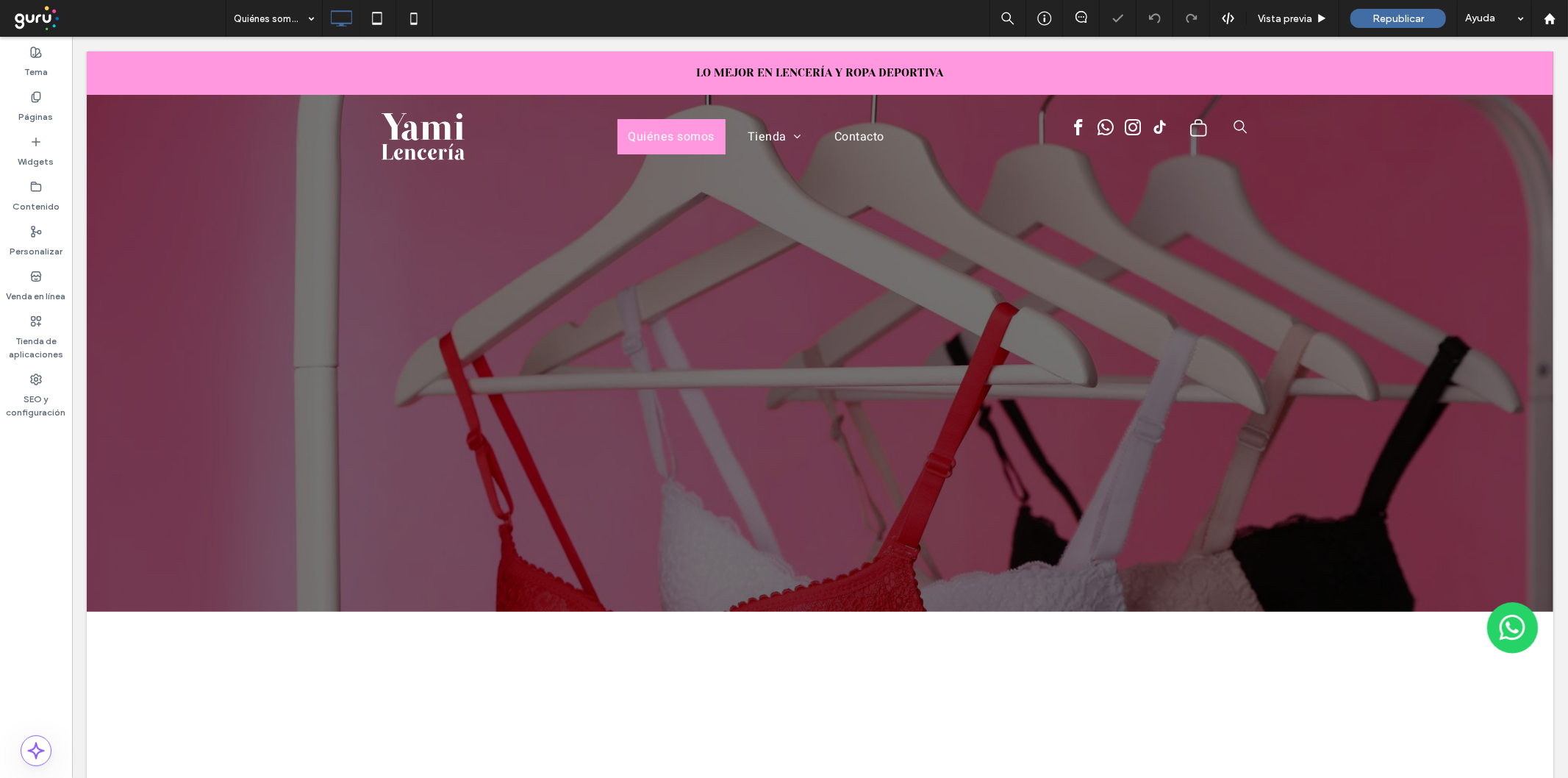
scroll to position [0, 0]
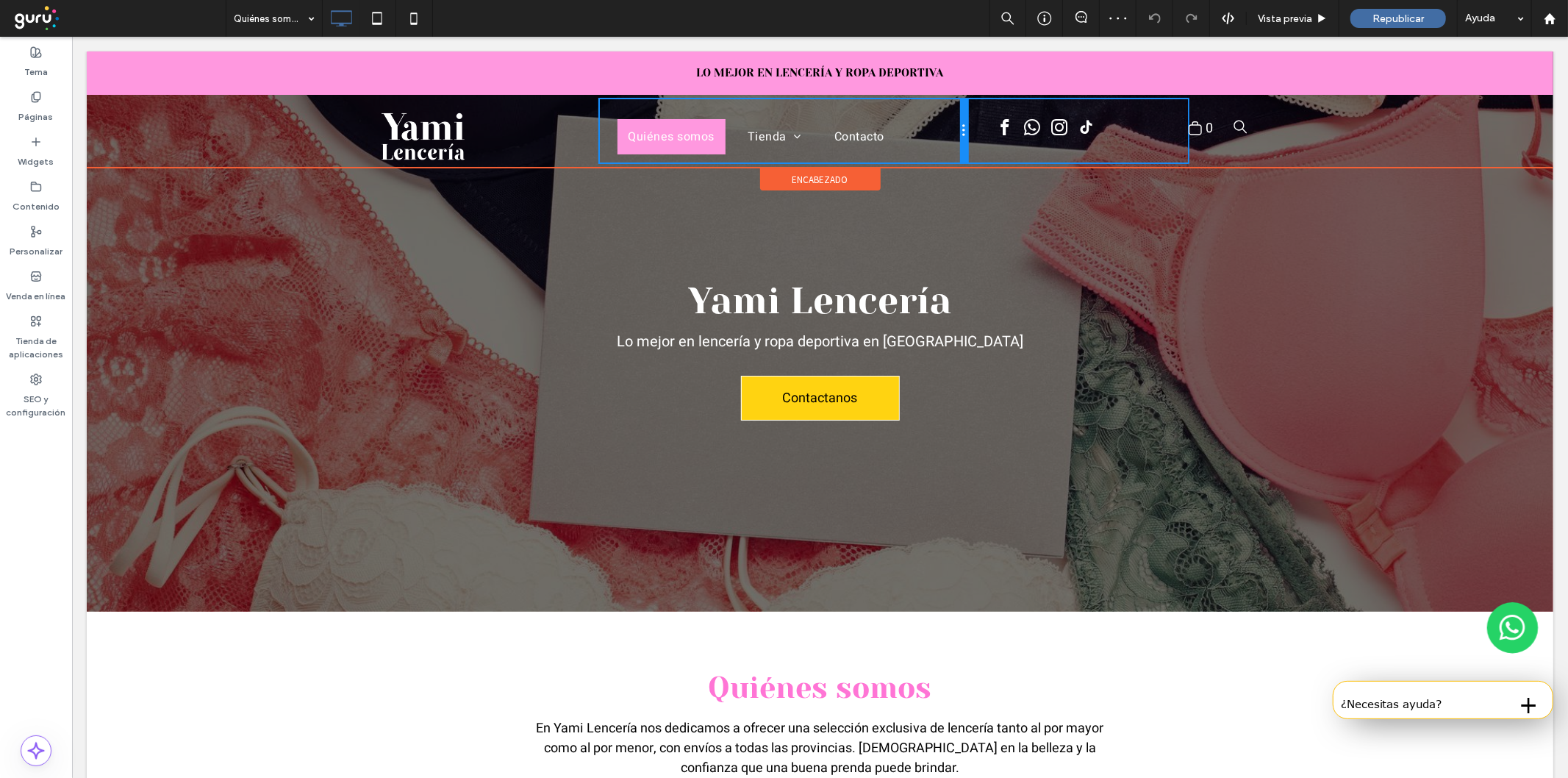
drag, startPoint x: 1029, startPoint y: 137, endPoint x: 987, endPoint y: 137, distance: 42.0
click at [987, 137] on div "Click To Paste Quiénes somos Tienda Importados Contacto Click To Paste Click To…" at bounding box center [819, 130] width 882 height 63
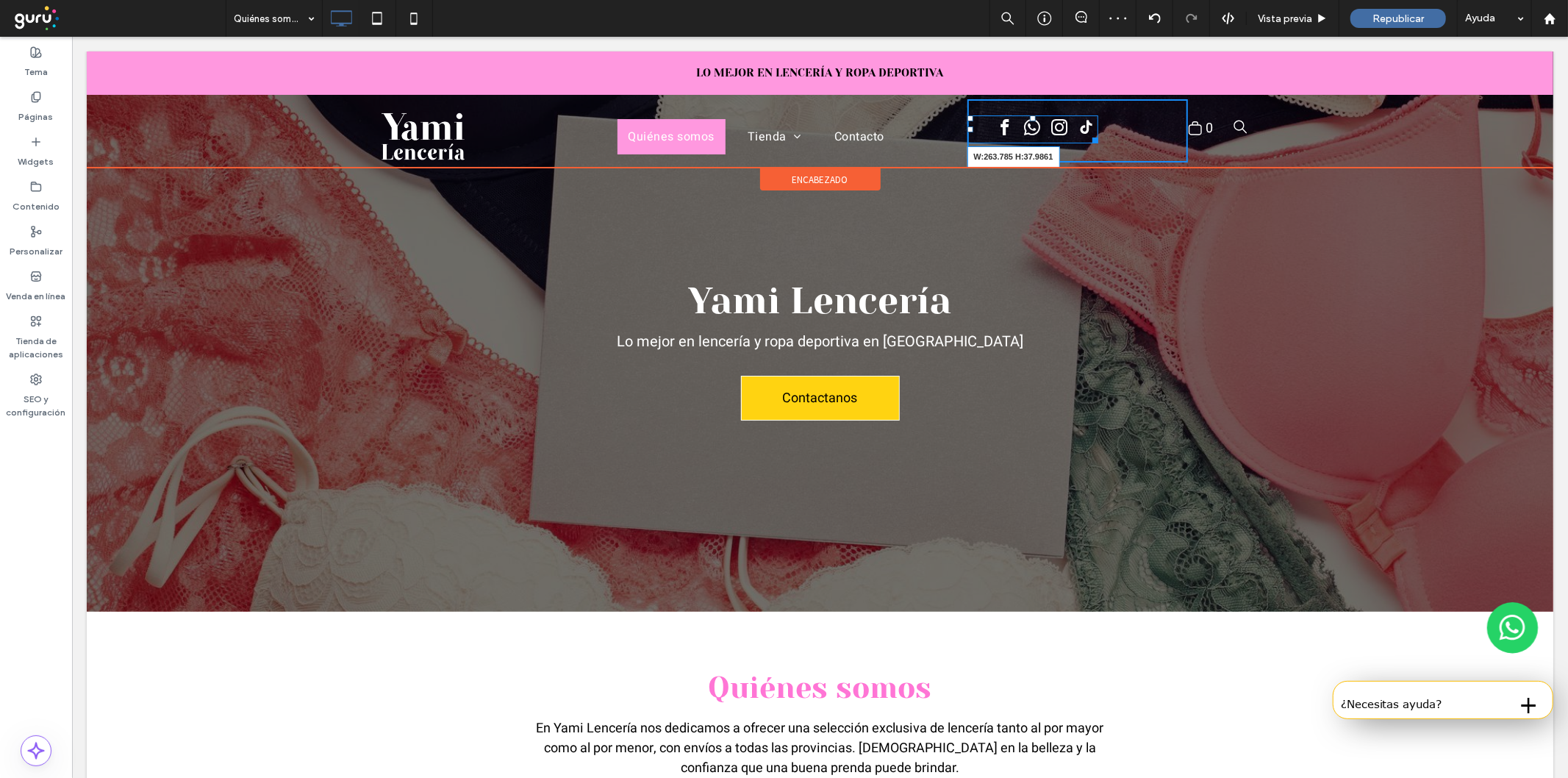
drag, startPoint x: 1106, startPoint y: 135, endPoint x: 1150, endPoint y: 135, distance: 44.0
click at [1098, 135] on div at bounding box center [1092, 137] width 11 height 11
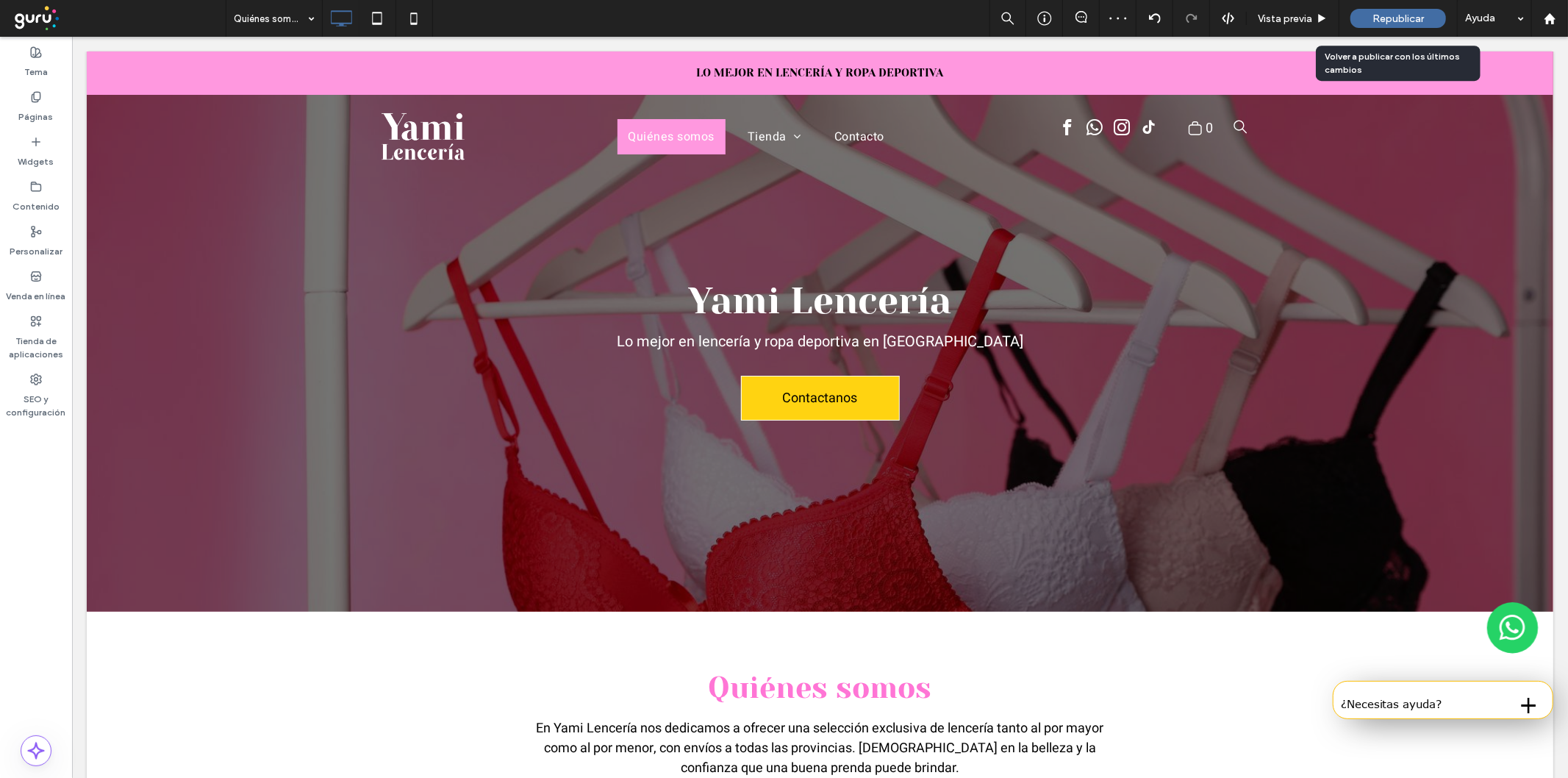
click at [1404, 20] on span "Republicar" at bounding box center [1398, 18] width 52 height 13
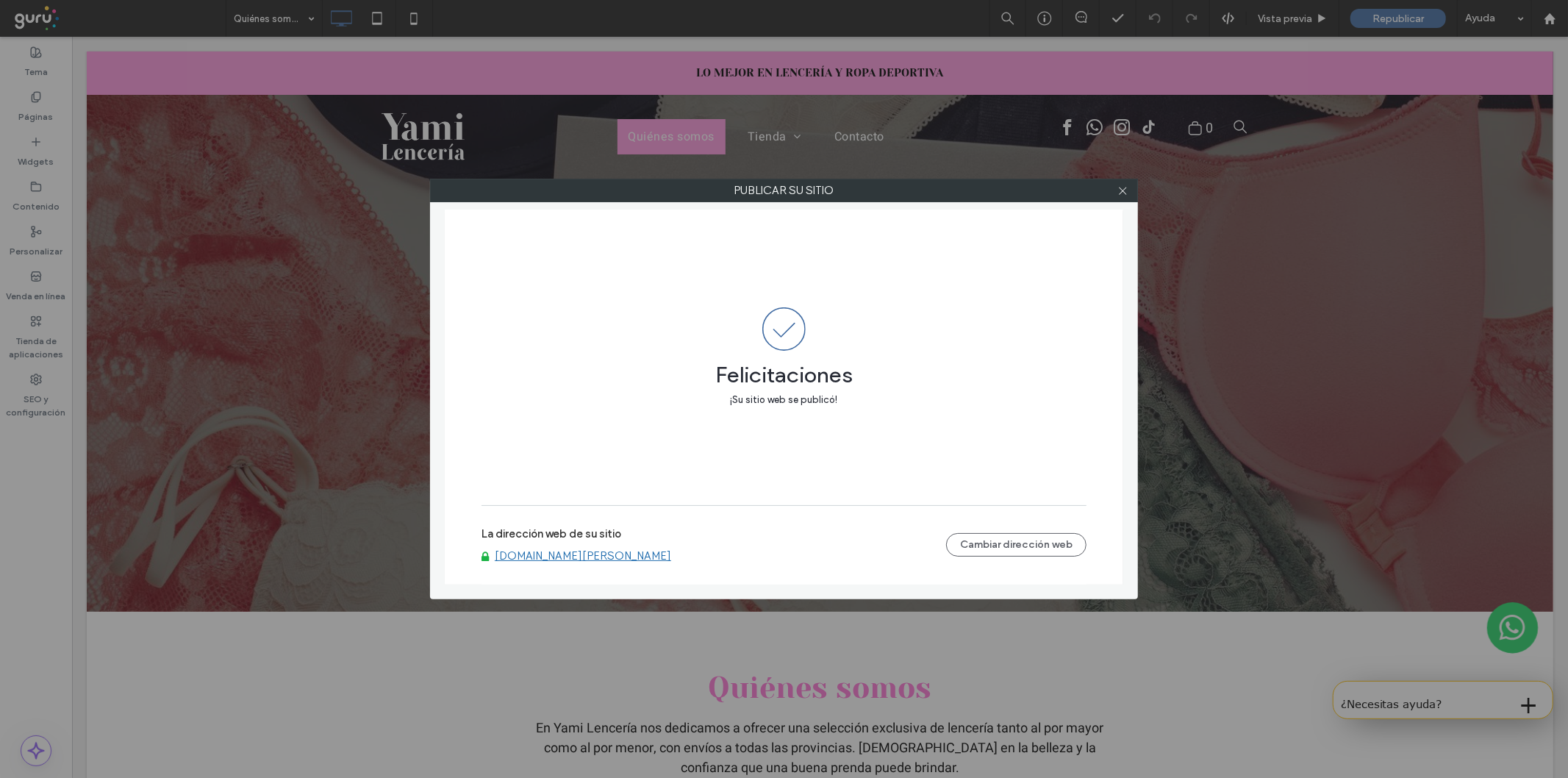
click at [506, 557] on link "[DOMAIN_NAME][PERSON_NAME]" at bounding box center [582, 556] width 176 height 13
click at [1118, 195] on icon at bounding box center [1123, 190] width 11 height 11
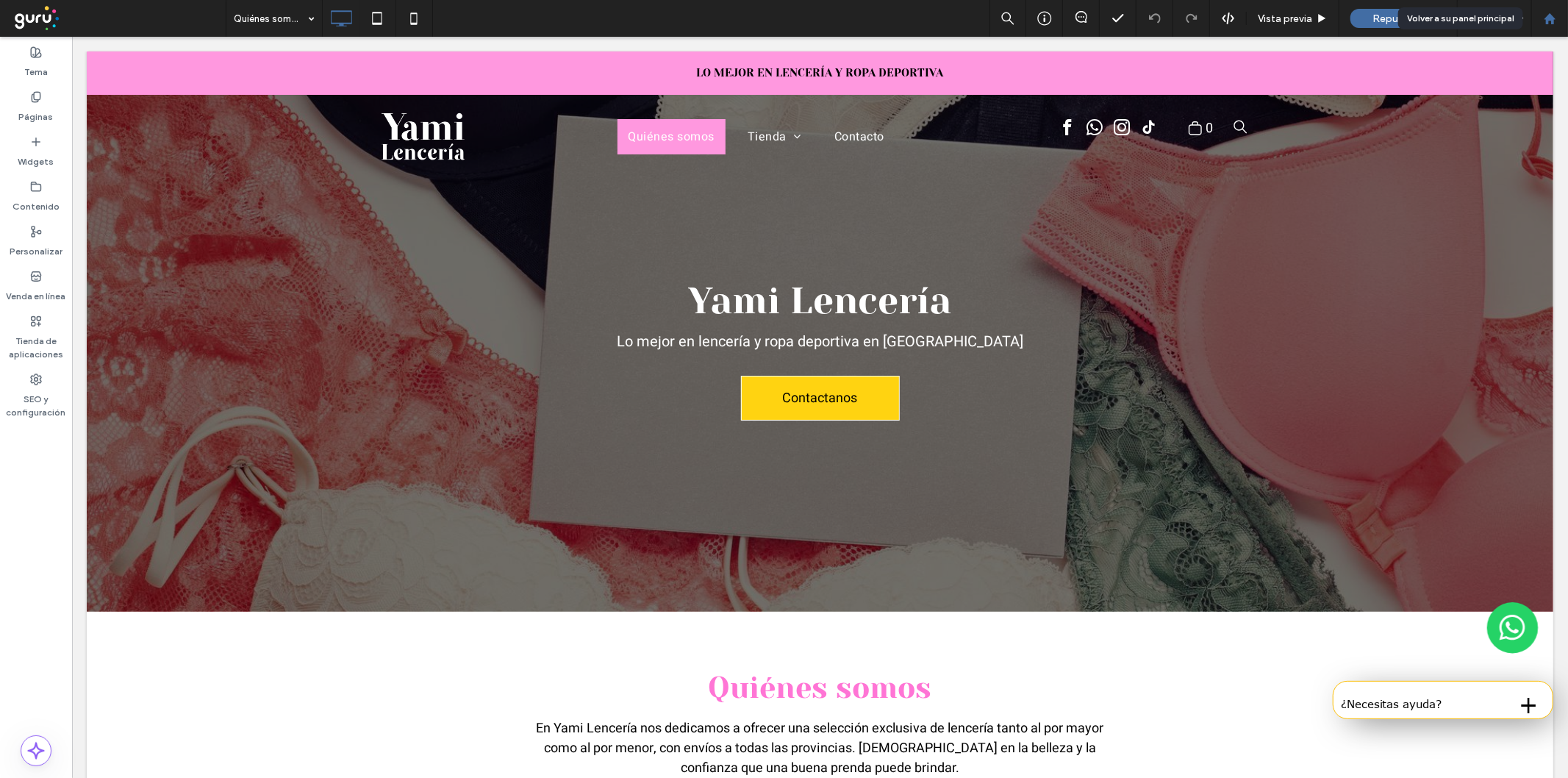
click at [1545, 13] on icon at bounding box center [1550, 18] width 13 height 13
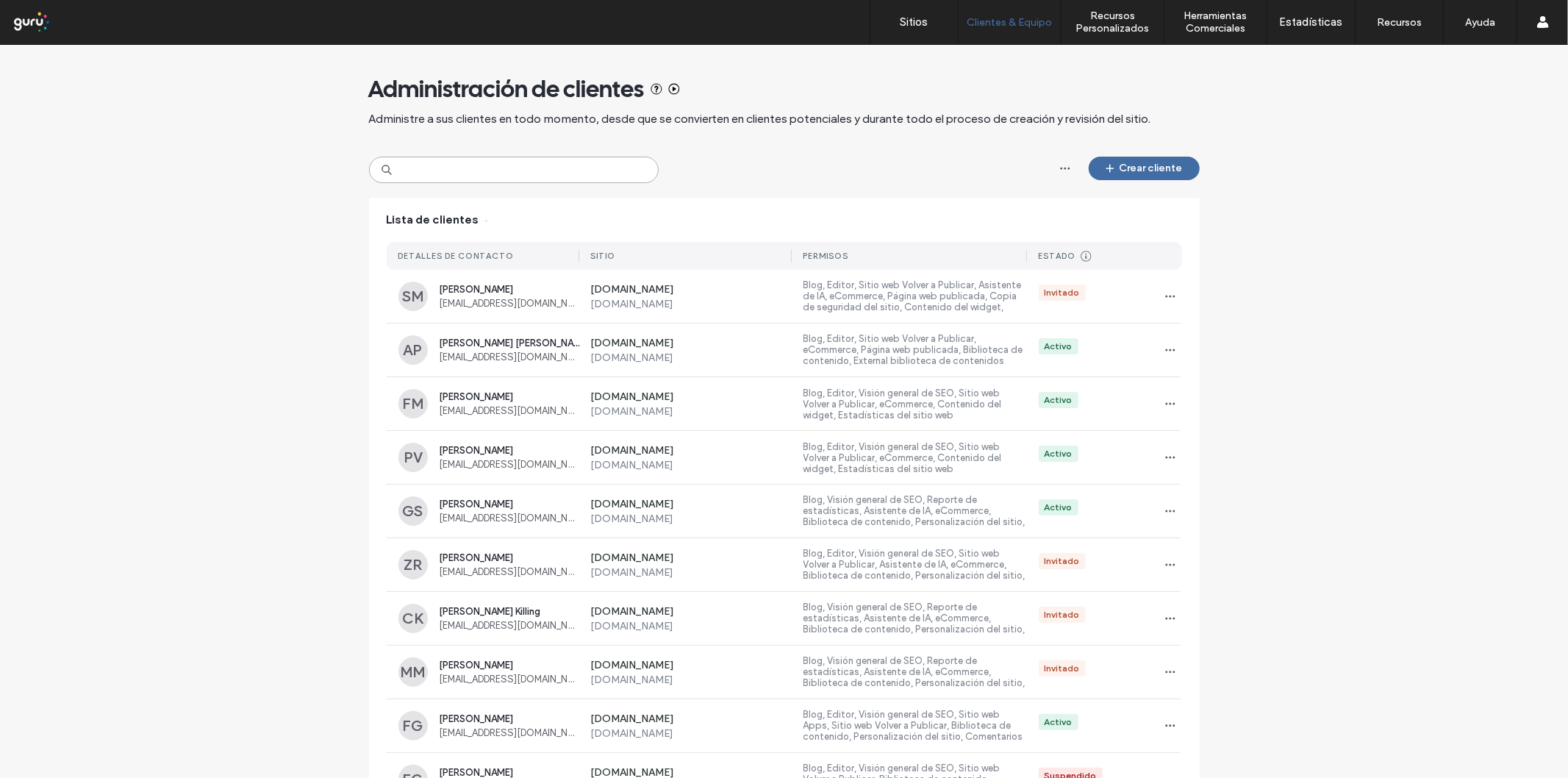
click at [480, 174] on input at bounding box center [514, 170] width 289 height 27
paste input "**********"
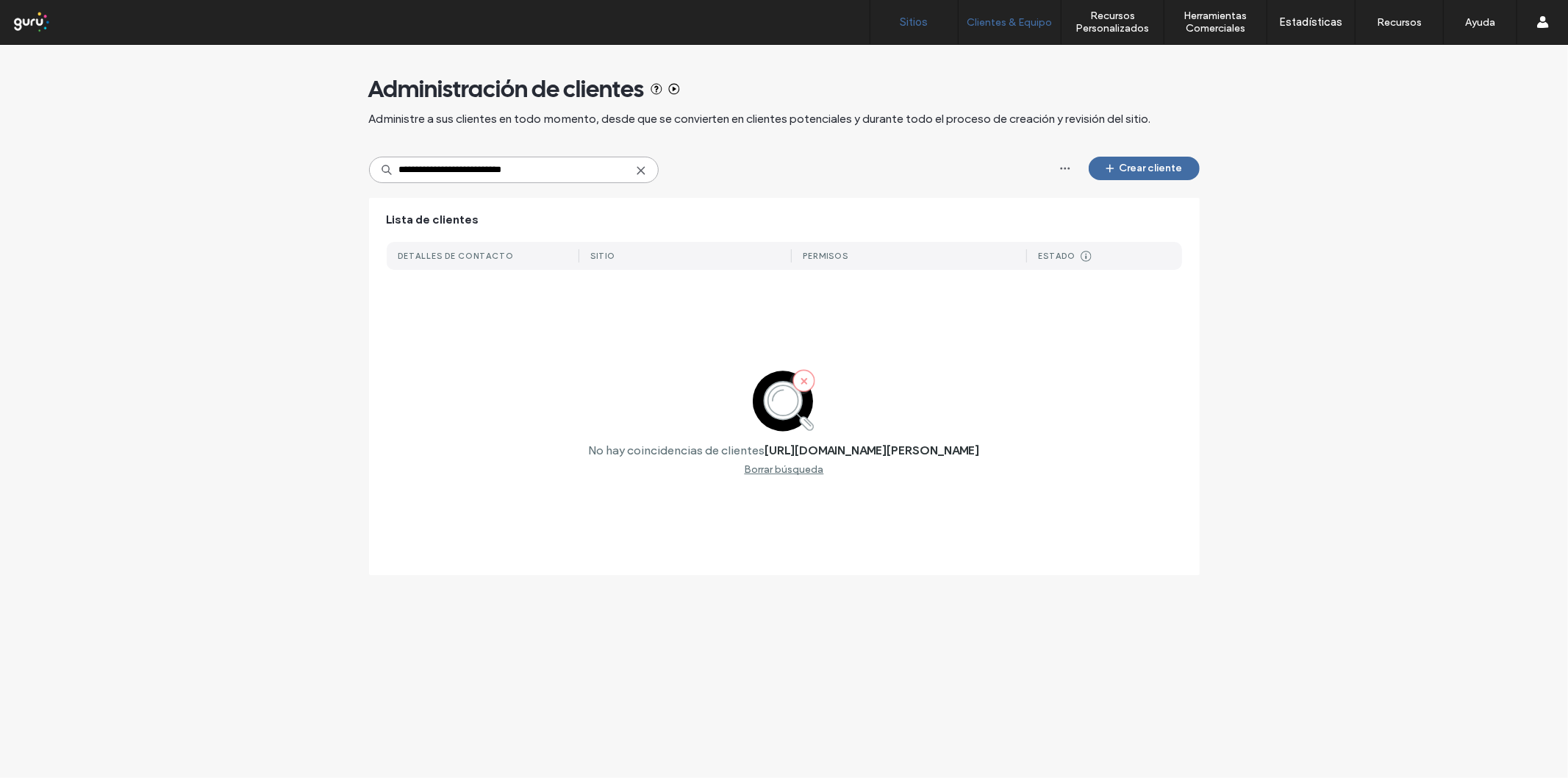
type input "**********"
click at [918, 19] on label "Sitios" at bounding box center [915, 22] width 28 height 13
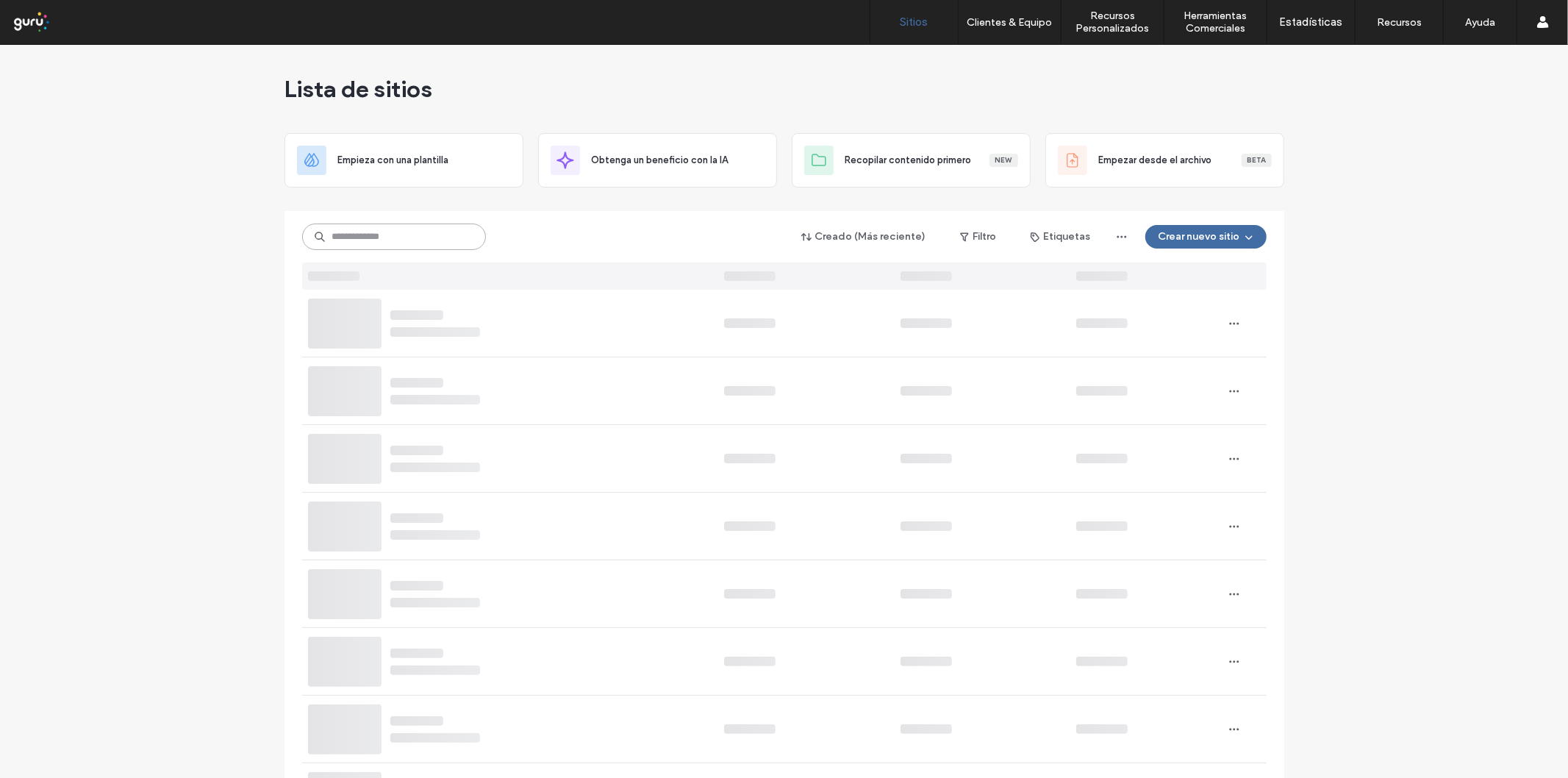
click at [395, 233] on input at bounding box center [393, 237] width 184 height 27
paste input "**********"
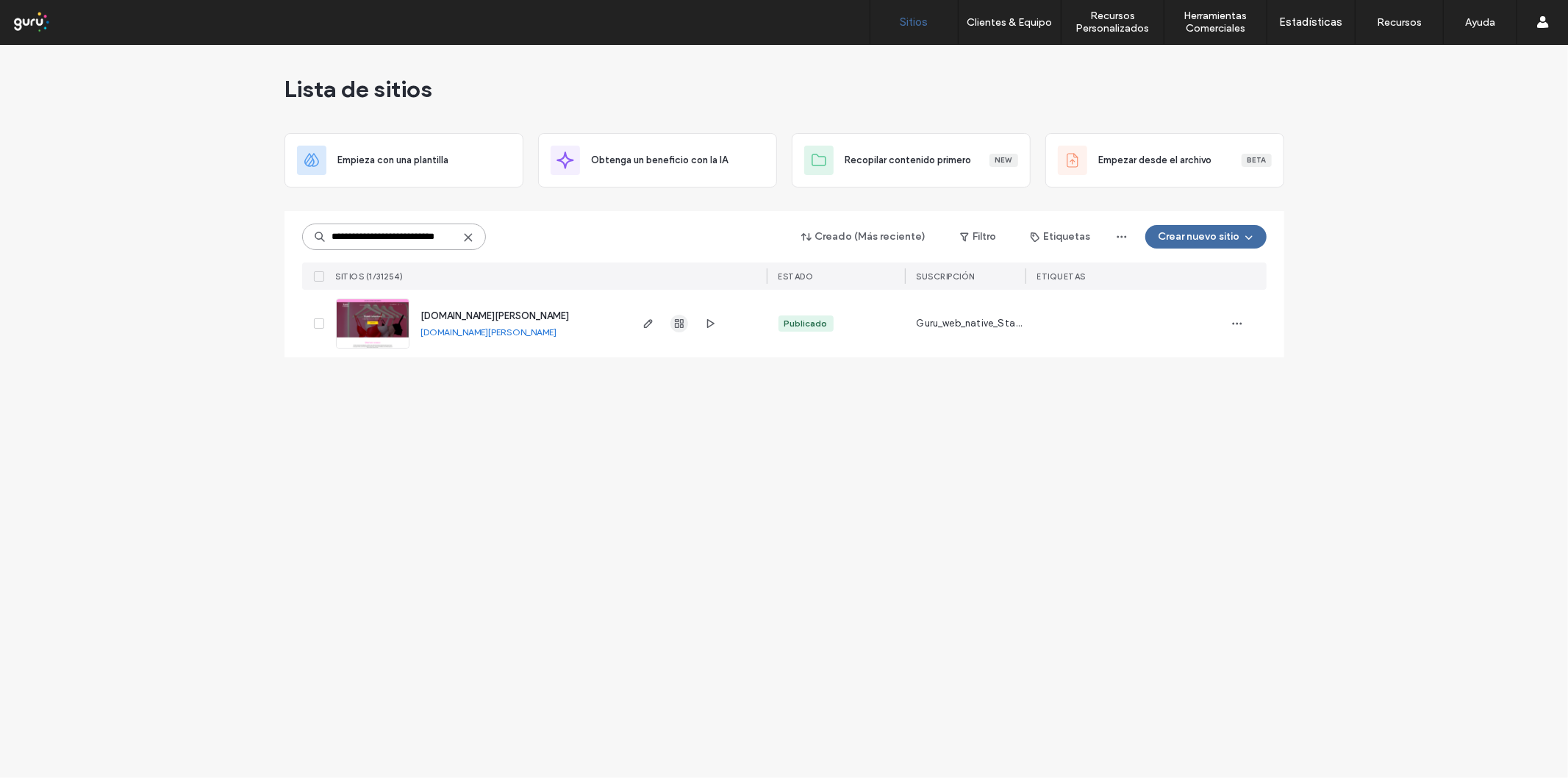
type input "**********"
click at [676, 326] on icon "button" at bounding box center [679, 323] width 12 height 12
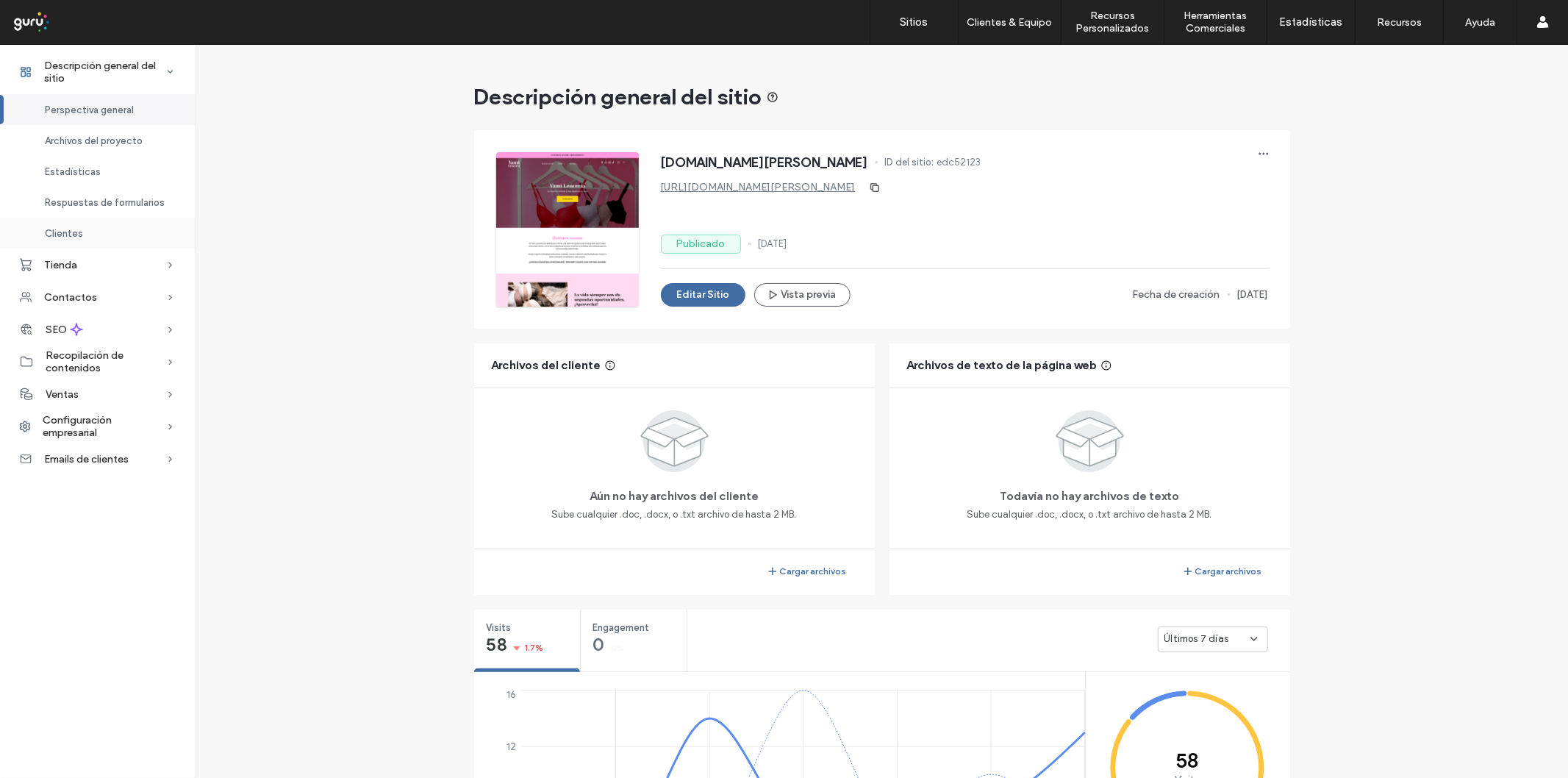
click at [78, 224] on div "Clientes" at bounding box center [97, 233] width 196 height 31
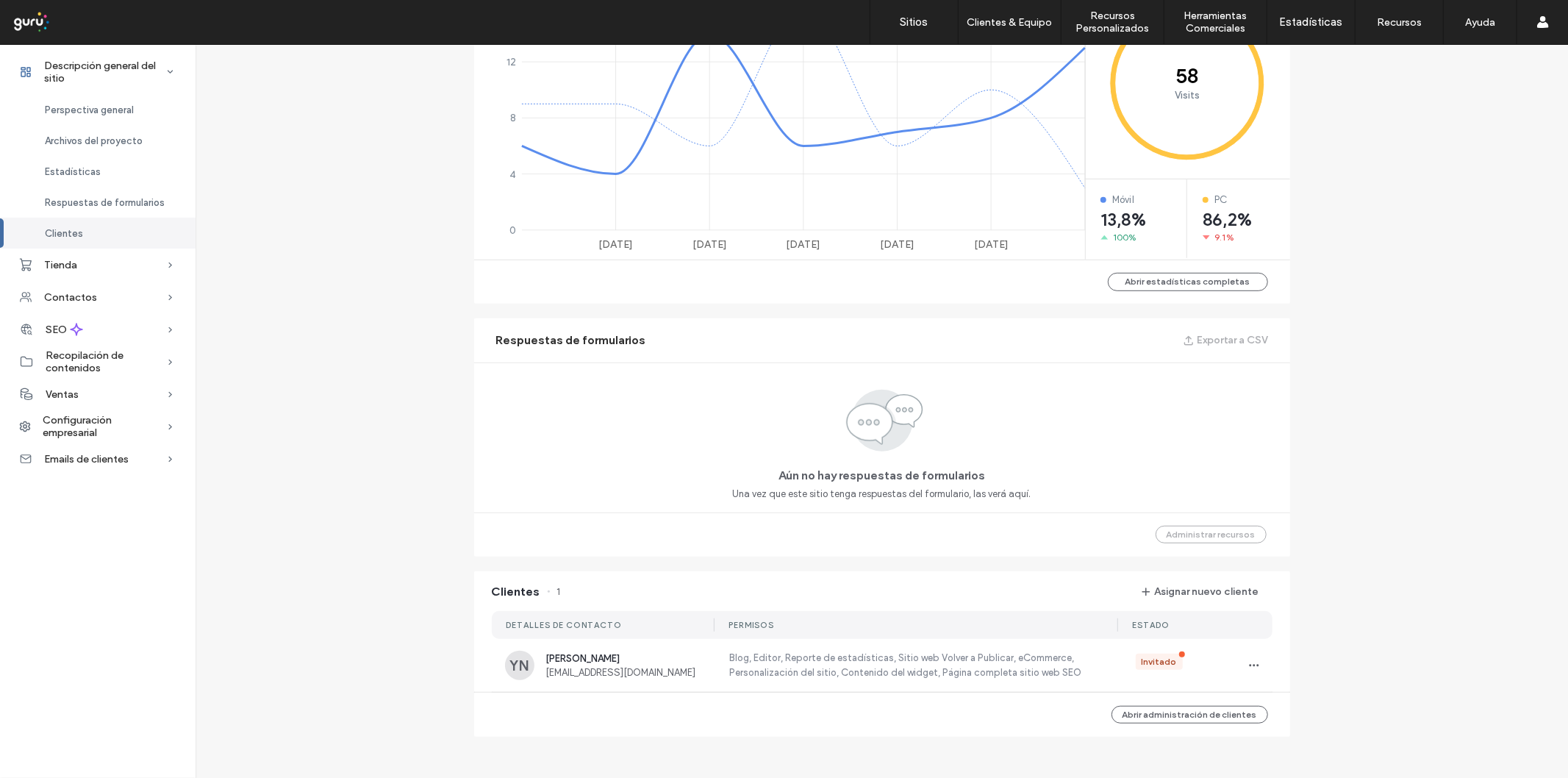
scroll to position [689, 0]
click at [728, 669] on label "Blog, Editor, Reporte de estadísticas, Sitio web Volver a Publicar, eCommerce, …" at bounding box center [914, 661] width 373 height 30
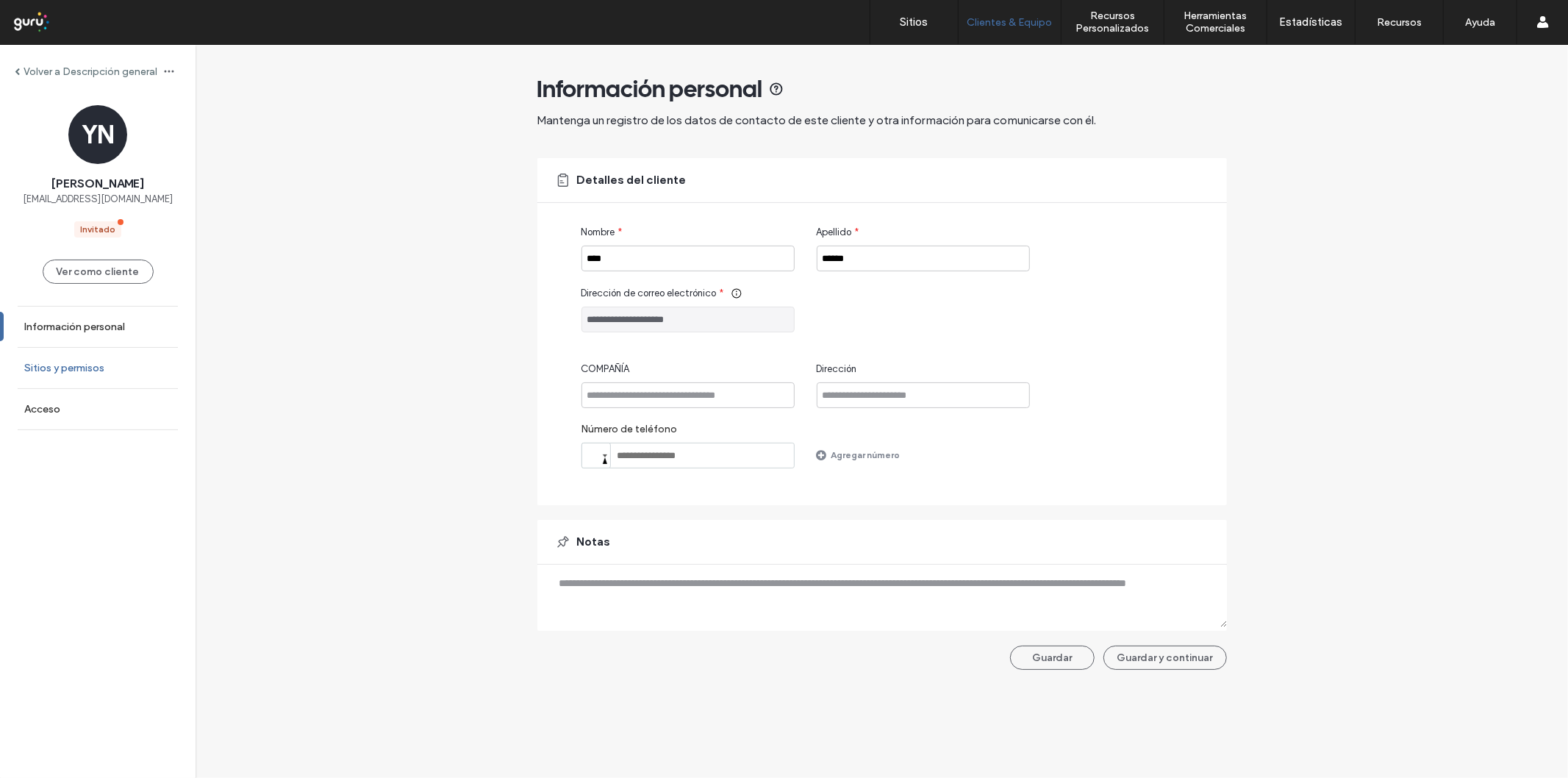
click at [97, 365] on label "Sitios y permisos" at bounding box center [64, 368] width 80 height 13
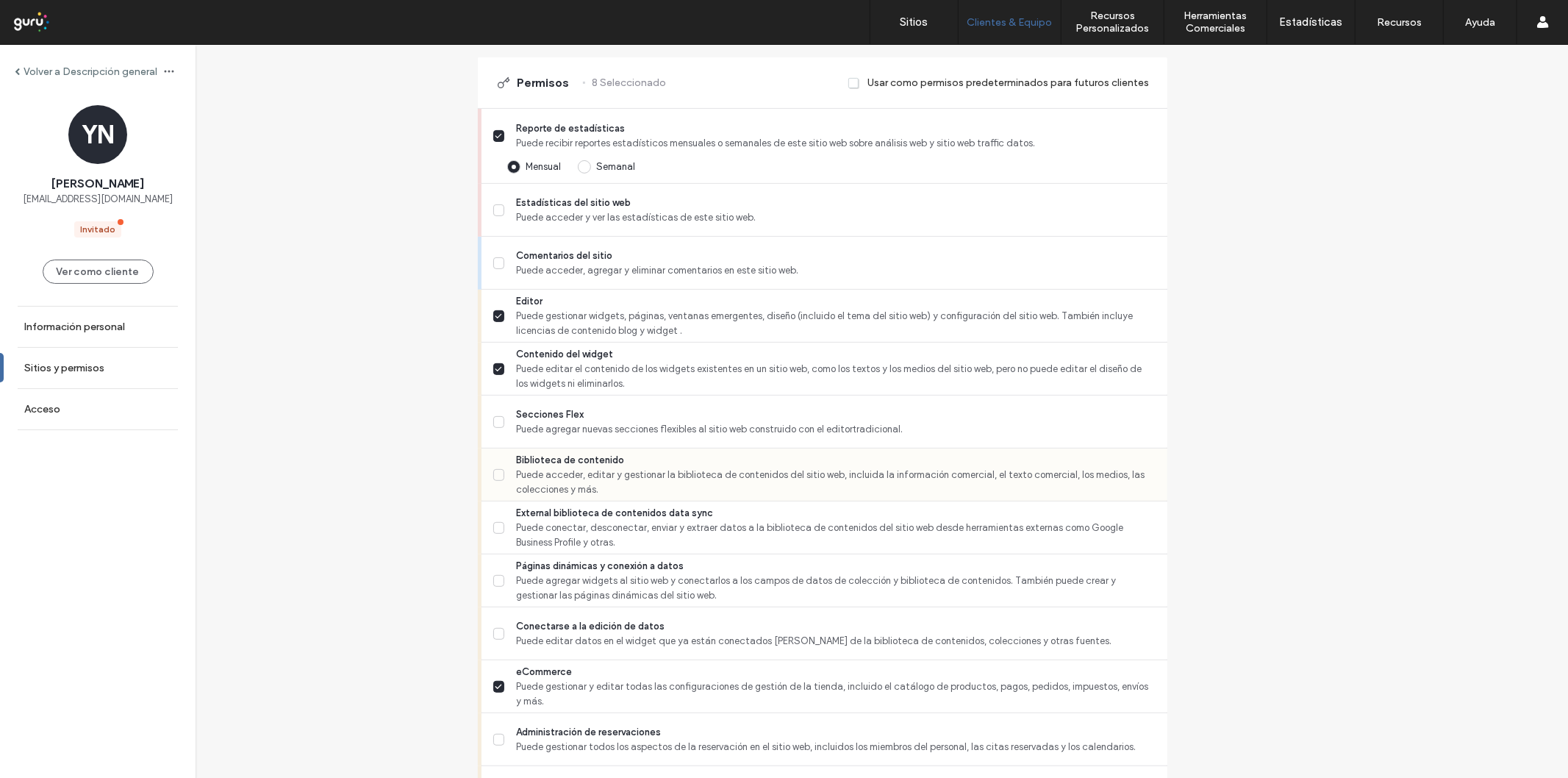
click at [577, 481] on span "Puede acceder, editar y gestionar la biblioteca de contenidos del sitio web, in…" at bounding box center [835, 482] width 639 height 30
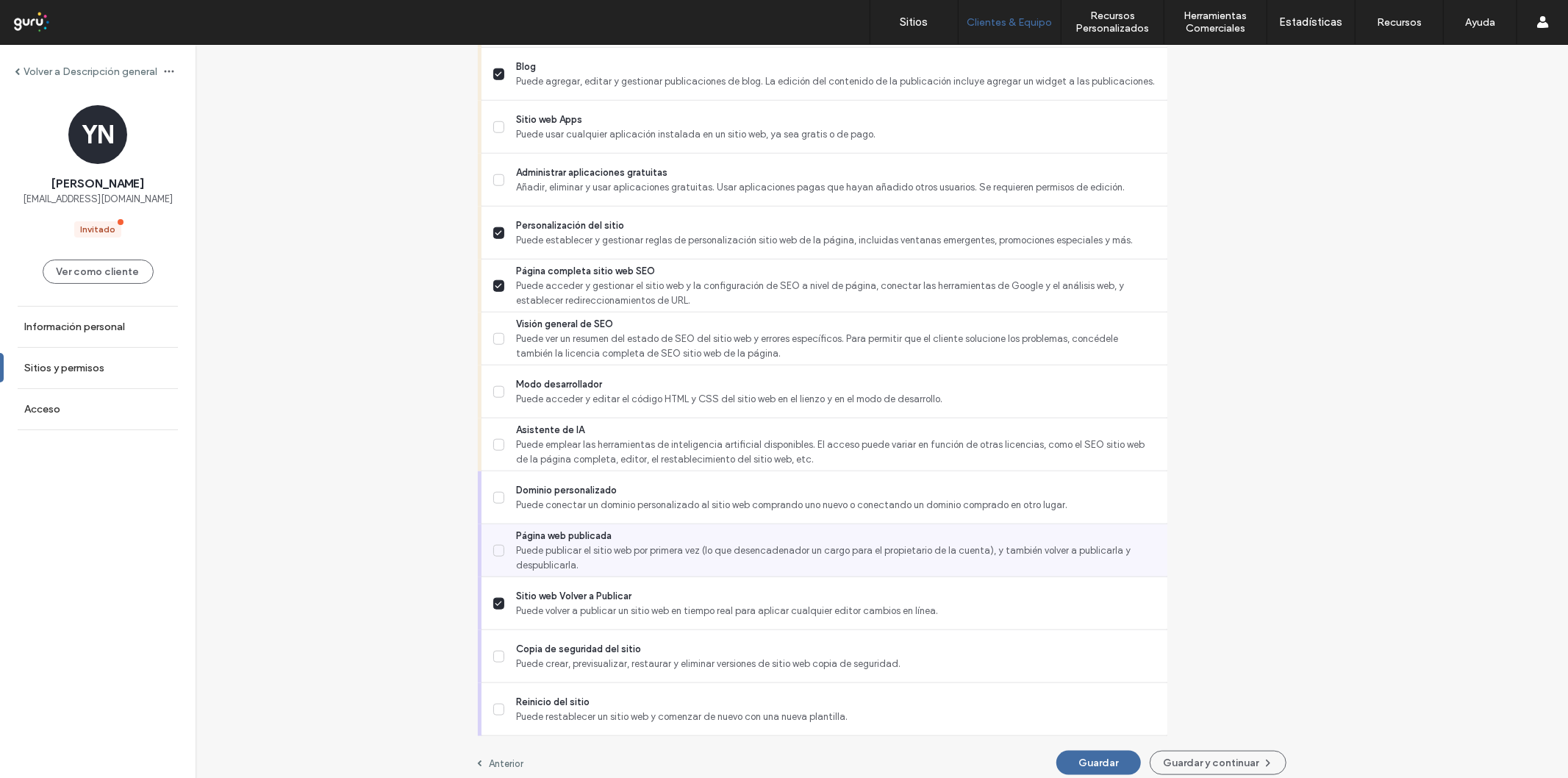
scroll to position [1137, 0]
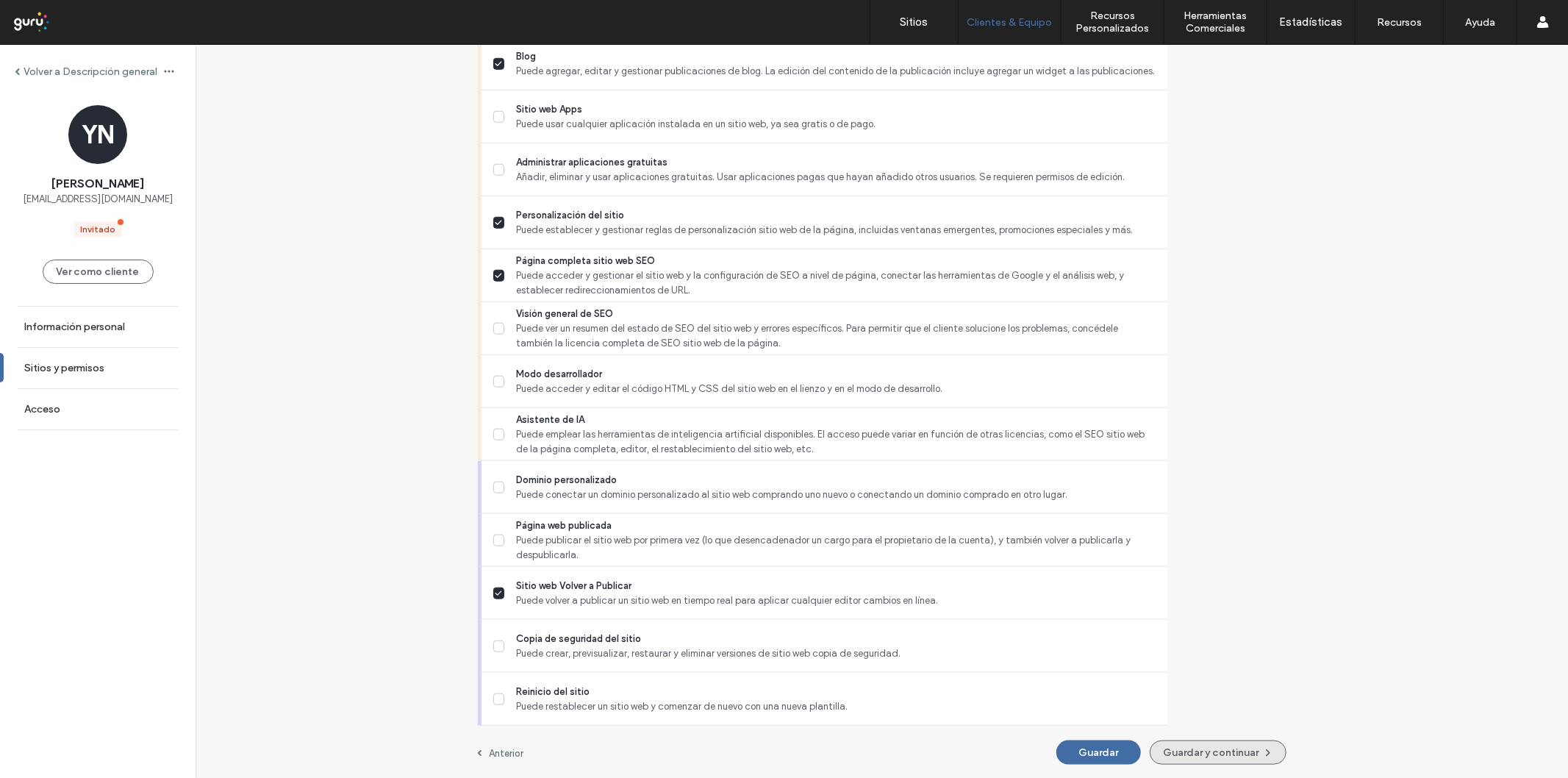
click at [1155, 755] on button "Guardar y continuar" at bounding box center [1218, 752] width 137 height 24
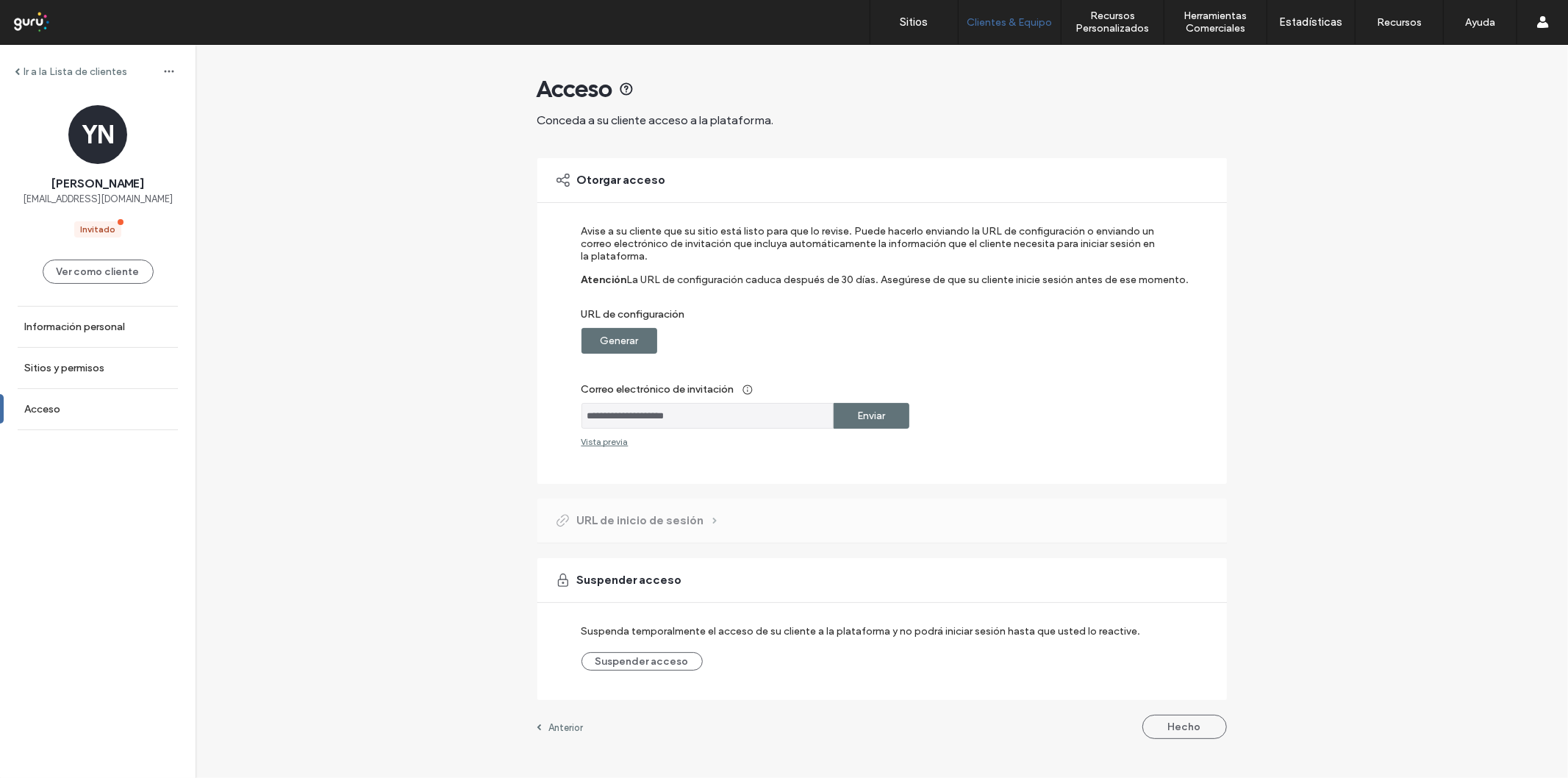
click at [632, 340] on label "Generar" at bounding box center [619, 340] width 38 height 27
click at [845, 337] on div "Copiar" at bounding box center [871, 340] width 76 height 26
click at [39, 371] on label "Sitios y permisos" at bounding box center [64, 368] width 80 height 13
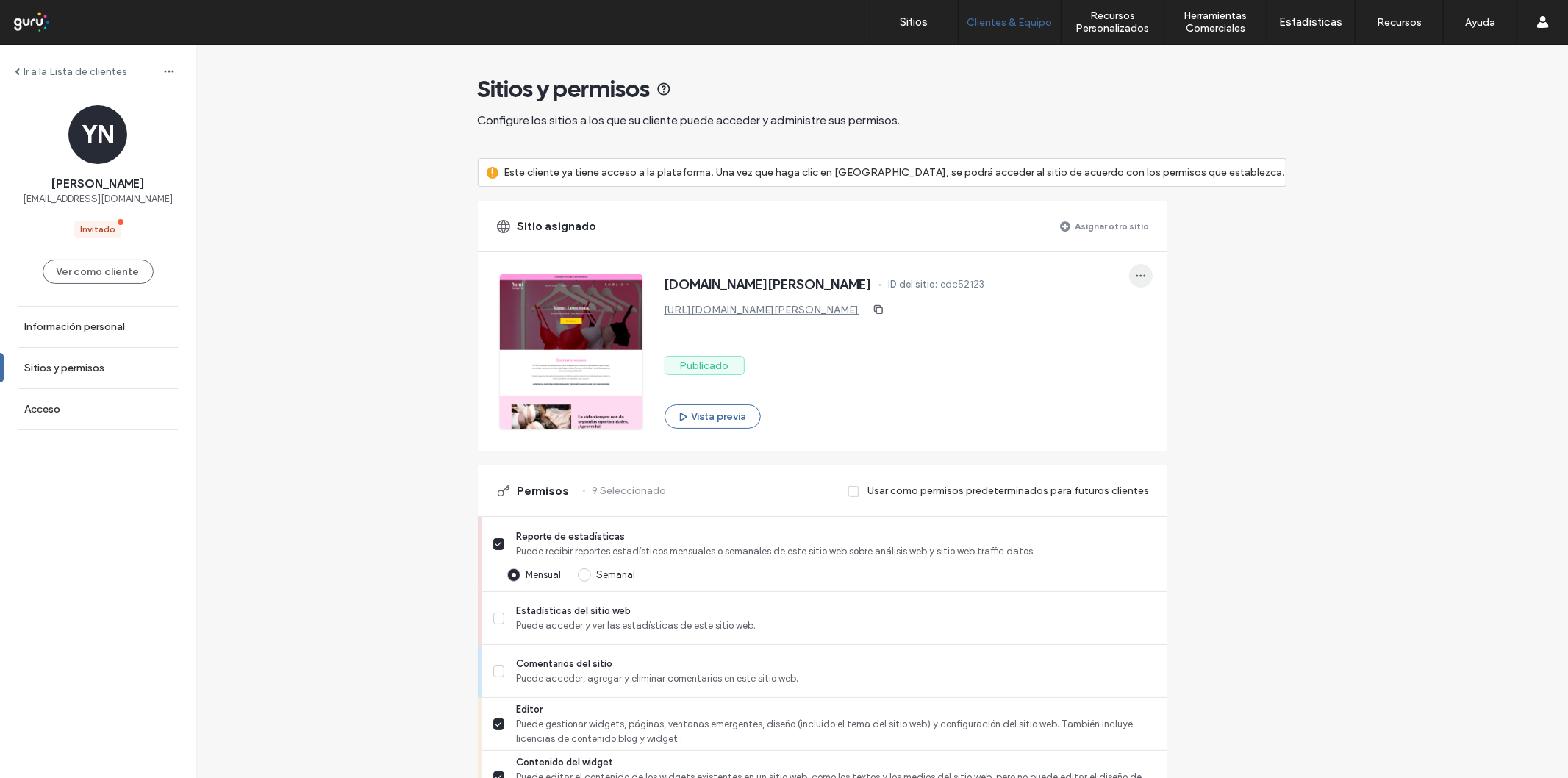
click at [1153, 272] on span "button" at bounding box center [1141, 276] width 24 height 24
click at [1184, 339] on icon at bounding box center [1184, 342] width 12 height 12
click at [1211, 338] on span "Editar sitio" at bounding box center [1220, 342] width 48 height 15
click at [862, 349] on div "[DOMAIN_NAME][PERSON_NAME] ID del sitio: edc52123 [URL][DOMAIN_NAME][PERSON_NAM…" at bounding box center [904, 351] width 481 height 154
